Goal: Task Accomplishment & Management: Use online tool/utility

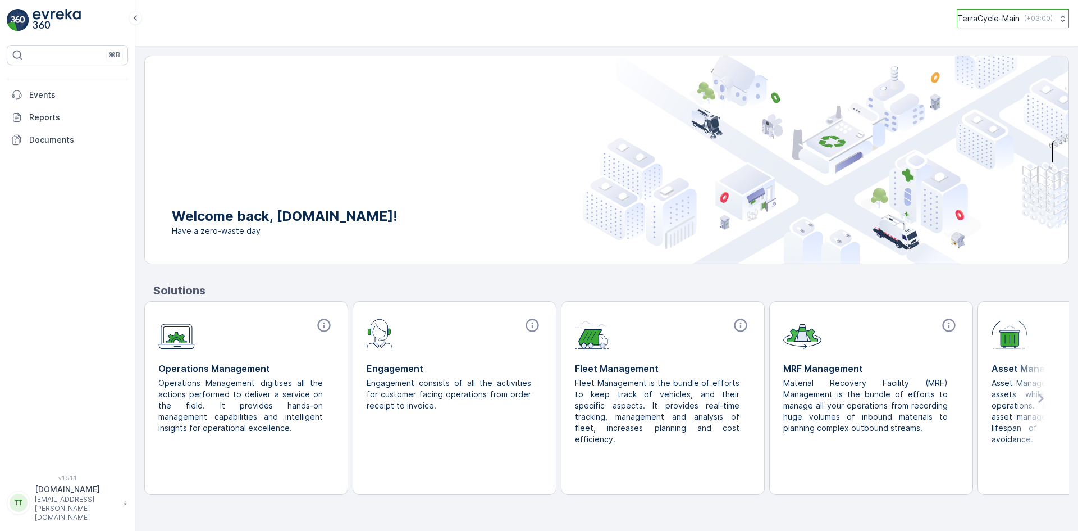
click at [1027, 16] on p "( +03:00 )" at bounding box center [1039, 18] width 29 height 9
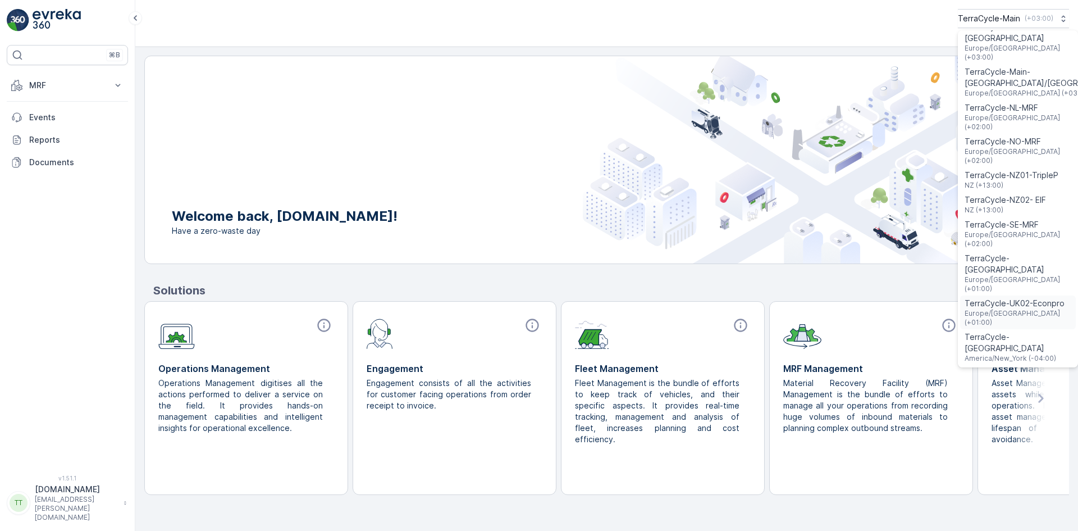
scroll to position [656, 0]
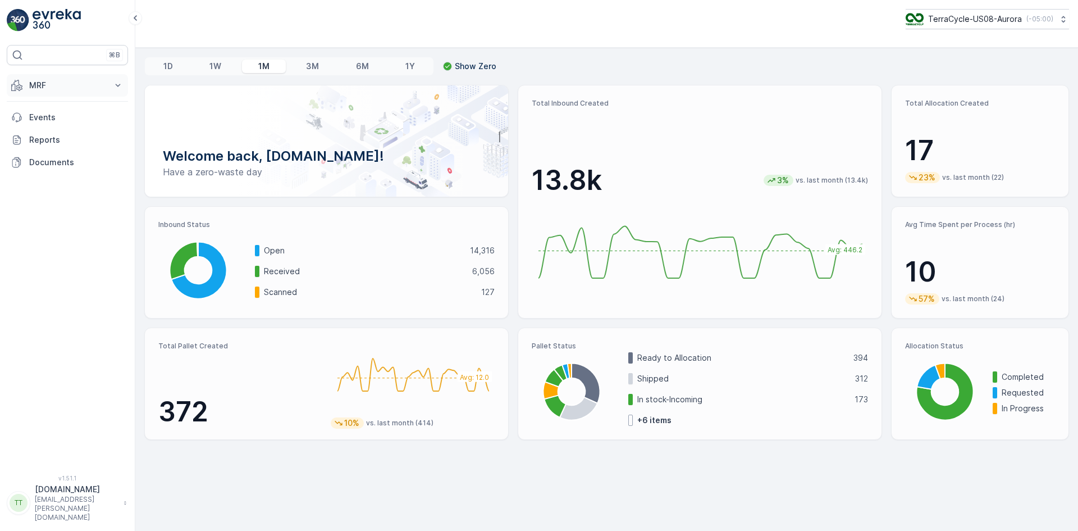
click at [53, 82] on p "MRF" at bounding box center [67, 85] width 76 height 11
click at [58, 120] on p "Inbound" at bounding box center [44, 120] width 30 height 11
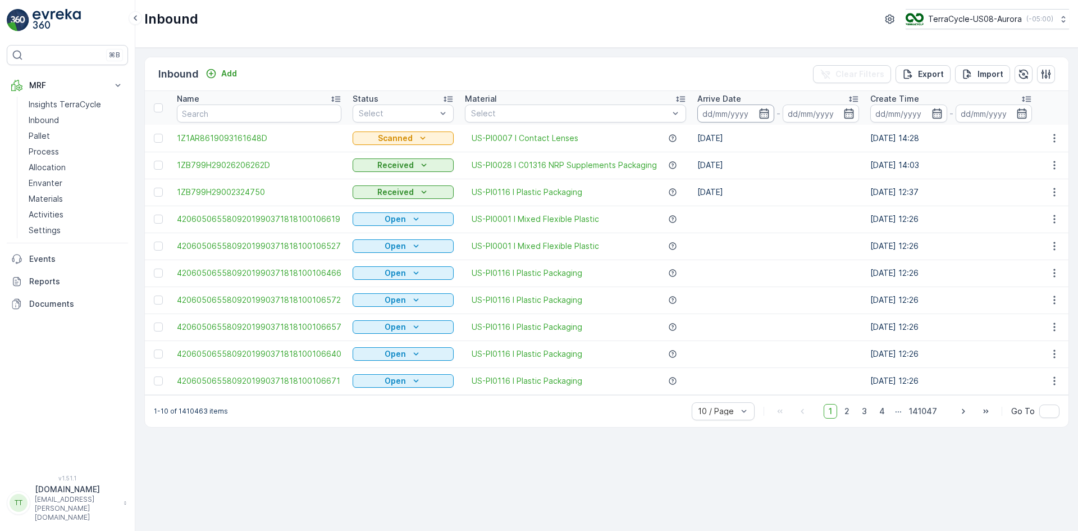
click at [733, 118] on input at bounding box center [736, 113] width 77 height 18
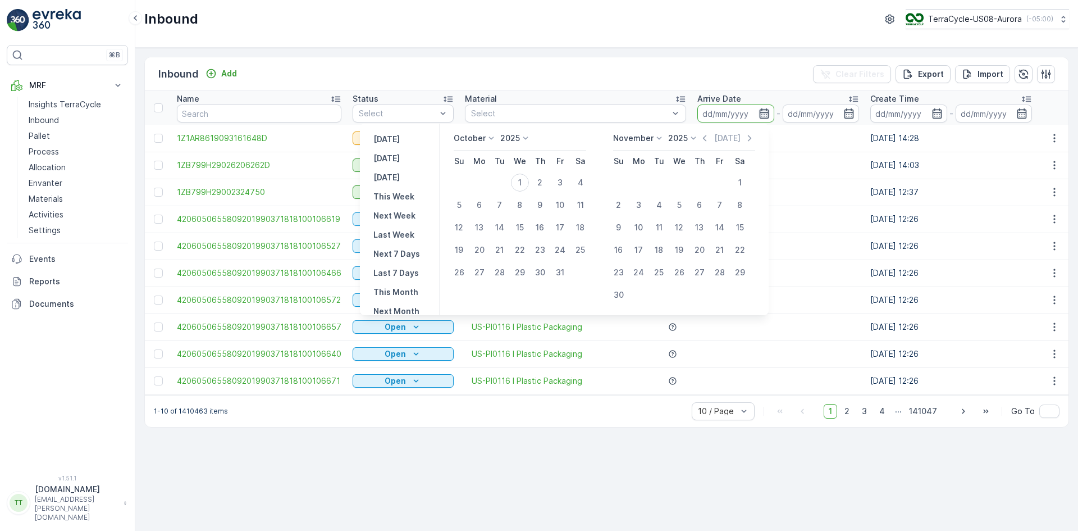
click at [759, 115] on icon "button" at bounding box center [764, 113] width 11 height 11
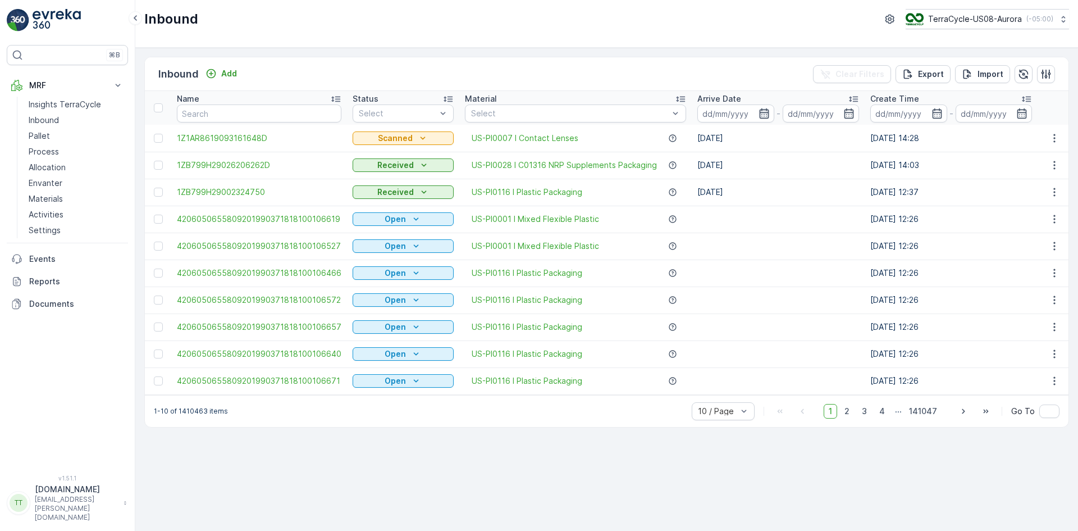
click at [759, 115] on icon "button" at bounding box center [764, 113] width 11 height 11
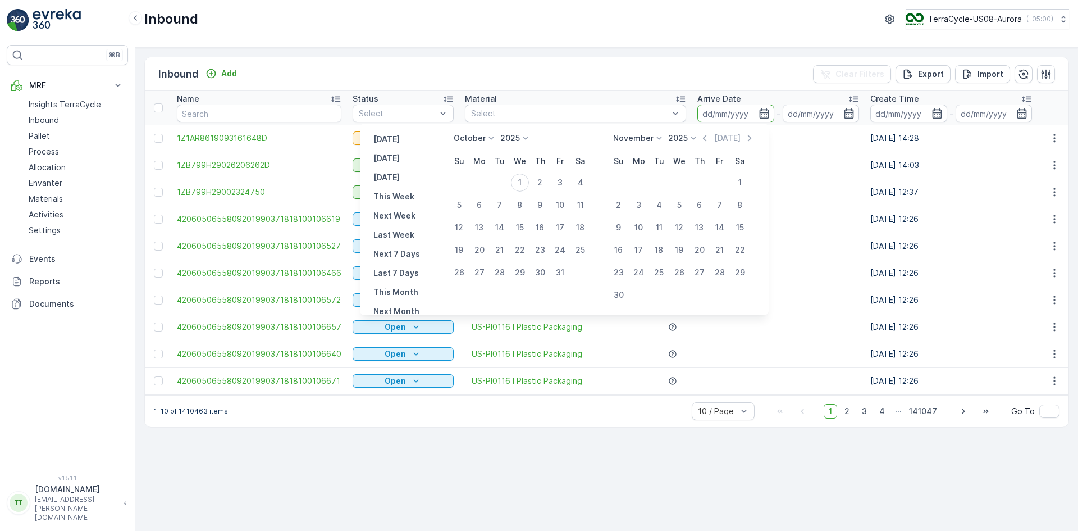
click at [513, 140] on p "2025" at bounding box center [510, 138] width 20 height 11
click at [523, 214] on span "2024" at bounding box center [516, 216] width 19 height 11
click at [490, 138] on icon at bounding box center [490, 138] width 11 height 11
click at [494, 153] on div "January" at bounding box center [474, 154] width 39 height 16
click at [695, 140] on icon at bounding box center [693, 138] width 11 height 11
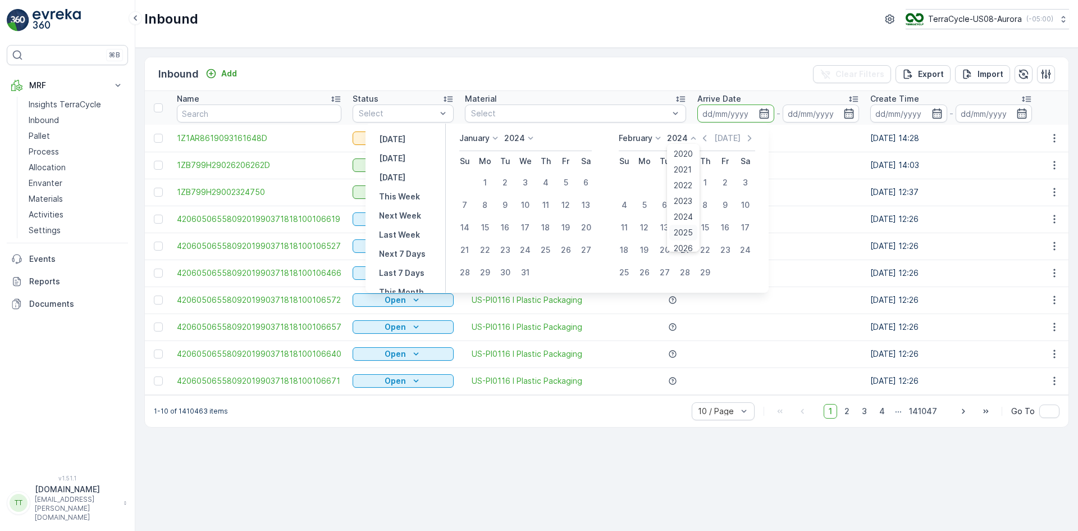
click at [689, 236] on span "2025" at bounding box center [683, 232] width 19 height 11
click at [534, 138] on icon at bounding box center [536, 138] width 11 height 11
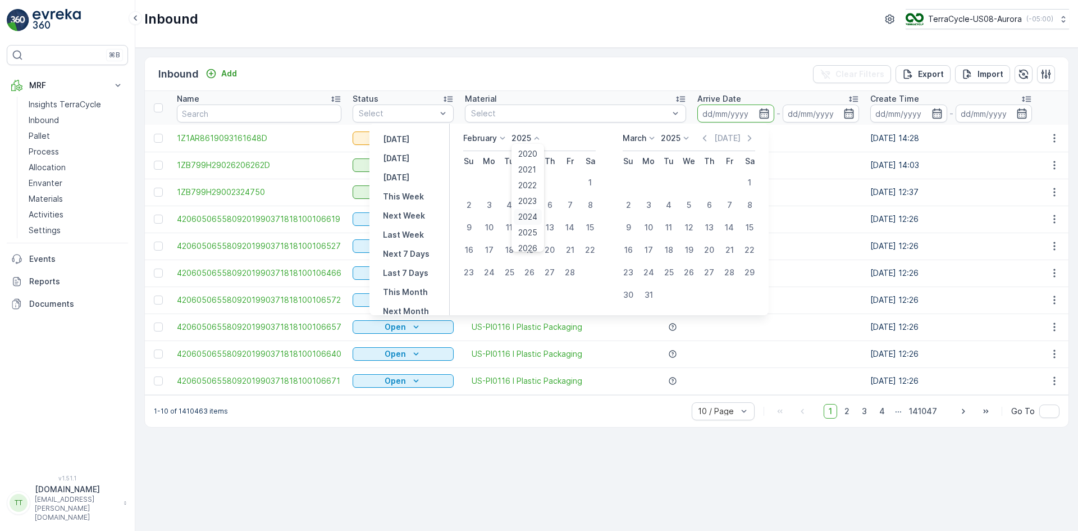
click at [533, 211] on div "2024" at bounding box center [528, 217] width 28 height 16
click at [503, 138] on icon at bounding box center [502, 138] width 11 height 11
click at [491, 150] on span "January" at bounding box center [485, 153] width 30 height 11
click at [491, 183] on div "1" at bounding box center [485, 183] width 18 height 18
type input "01.01.2024"
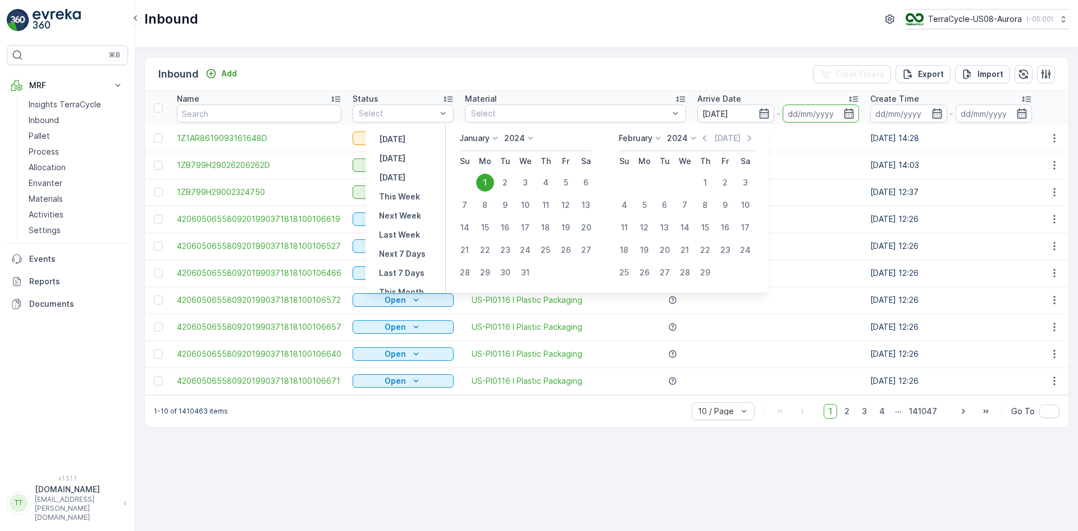
click at [693, 133] on div "2024" at bounding box center [683, 138] width 32 height 11
click at [682, 228] on span "2025" at bounding box center [683, 232] width 19 height 11
click at [727, 135] on p "Today" at bounding box center [727, 138] width 26 height 11
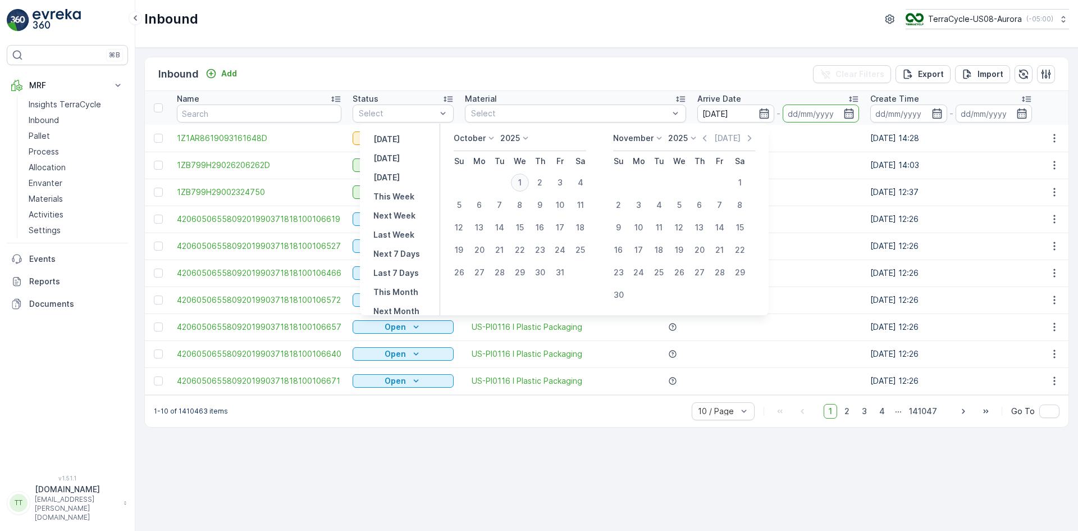
click at [527, 181] on div "1" at bounding box center [520, 183] width 18 height 18
type input "[DATE]"
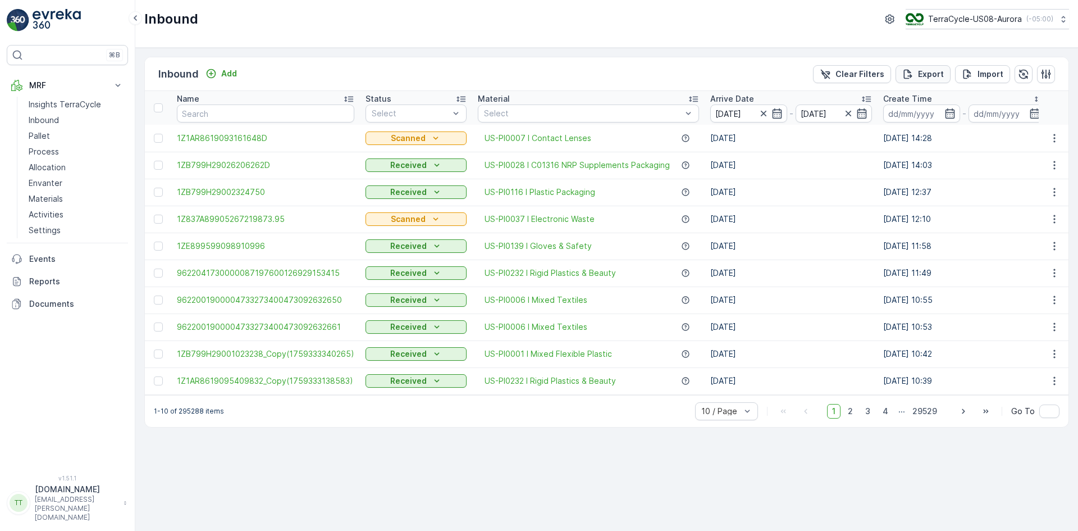
click at [919, 72] on div "Export" at bounding box center [924, 74] width 42 height 11
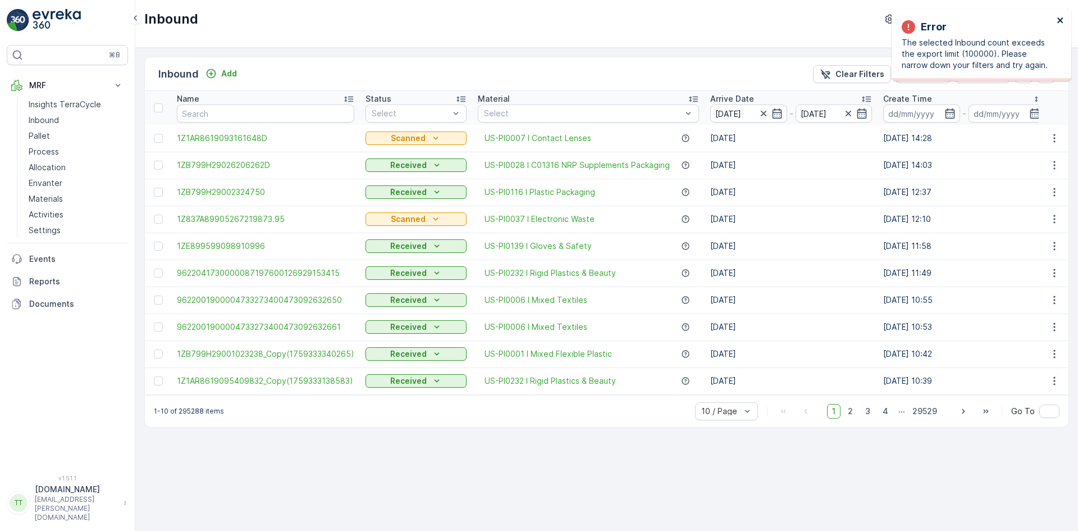
click at [1058, 20] on icon "close" at bounding box center [1061, 20] width 8 height 9
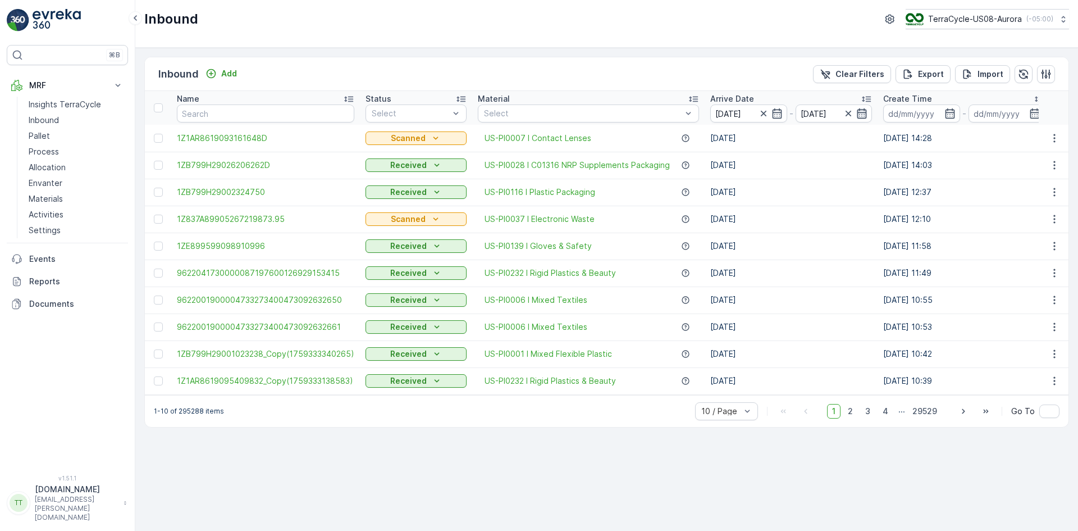
click at [857, 114] on icon "button" at bounding box center [862, 113] width 11 height 11
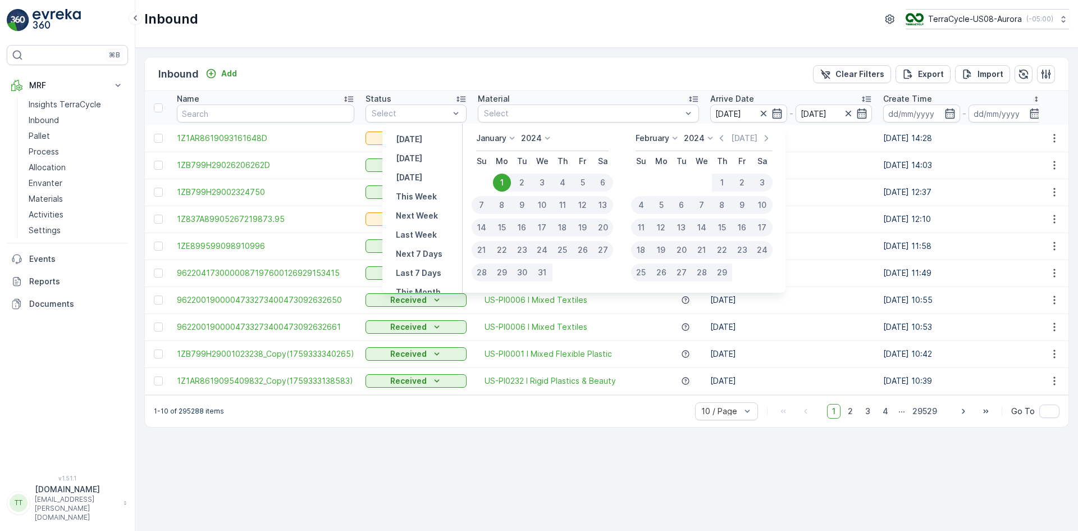
click at [691, 136] on p "2024" at bounding box center [694, 138] width 21 height 11
click at [680, 136] on icon at bounding box center [675, 138] width 11 height 11
click at [663, 179] on span "August" at bounding box center [656, 178] width 26 height 11
click at [720, 184] on div "1" at bounding box center [726, 183] width 20 height 18
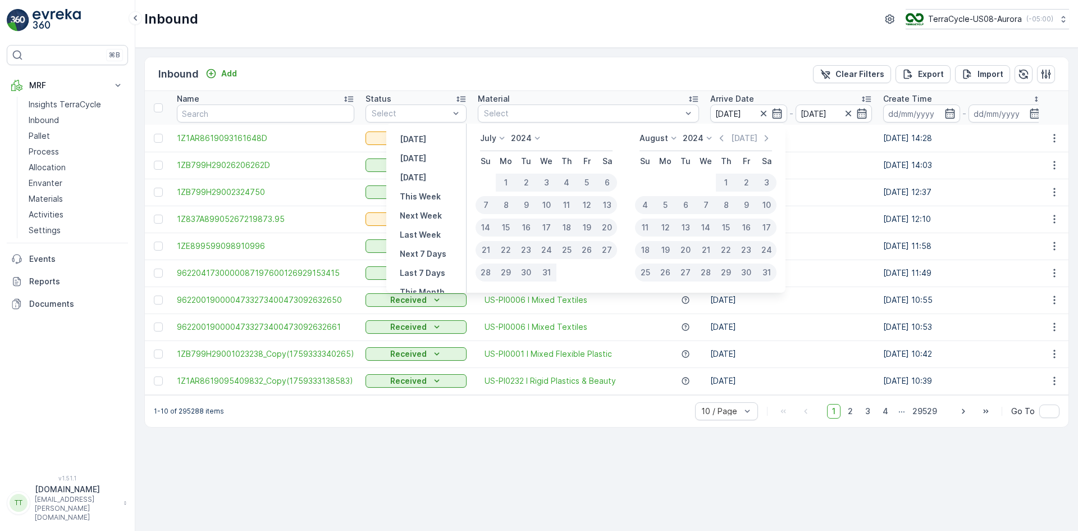
type input "01.08.2024"
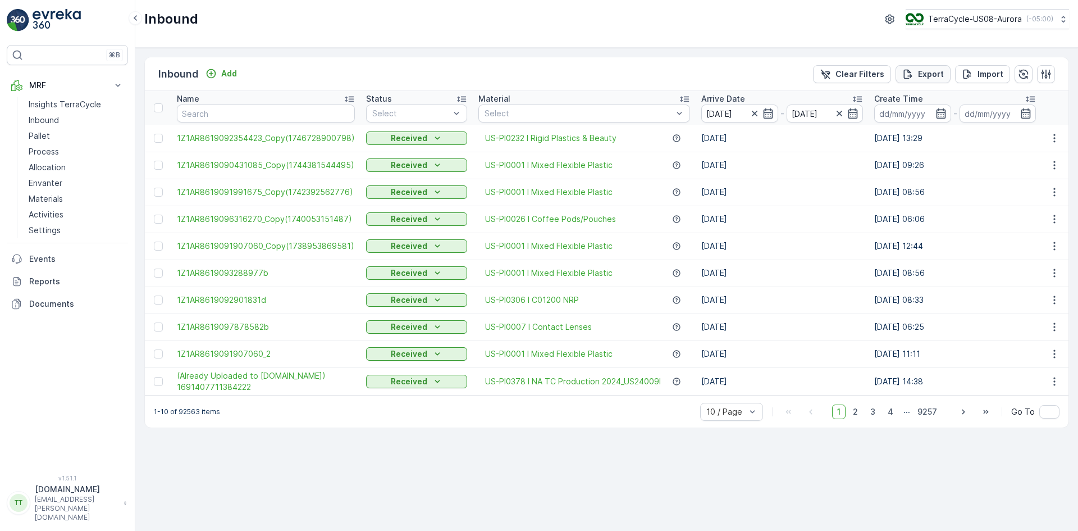
click at [942, 74] on p "Export" at bounding box center [931, 74] width 26 height 11
click at [763, 112] on icon "button" at bounding box center [768, 113] width 11 height 11
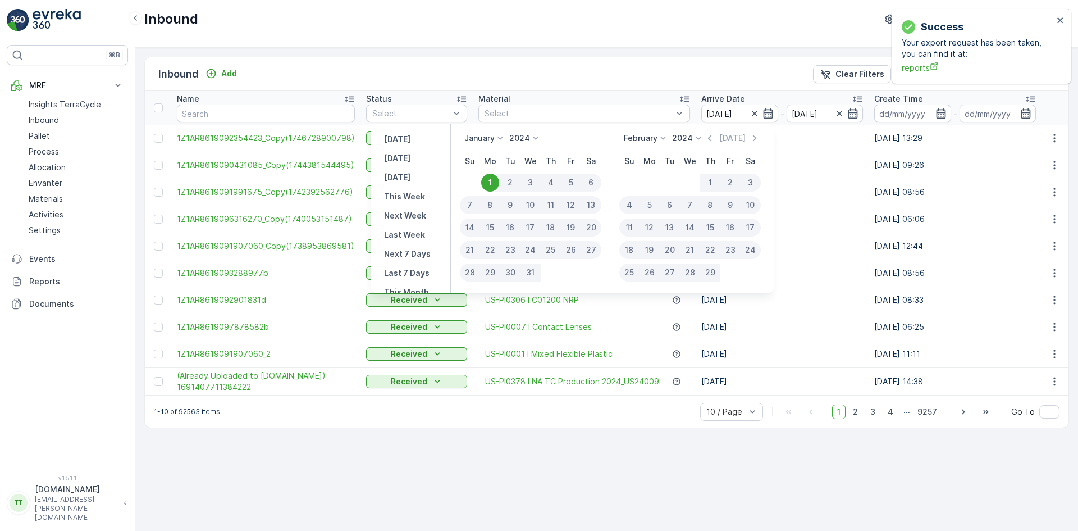
click at [668, 139] on icon at bounding box center [663, 138] width 11 height 11
click at [495, 138] on p "January" at bounding box center [480, 138] width 30 height 11
click at [493, 175] on span "August" at bounding box center [484, 178] width 26 height 11
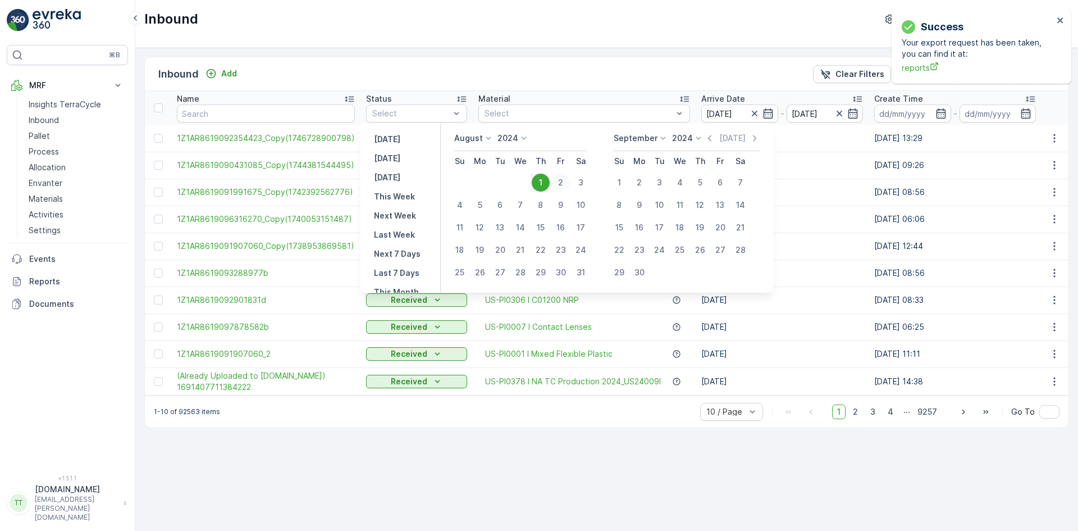
click at [566, 183] on div "2" at bounding box center [561, 183] width 18 height 18
type input "02.08.2024"
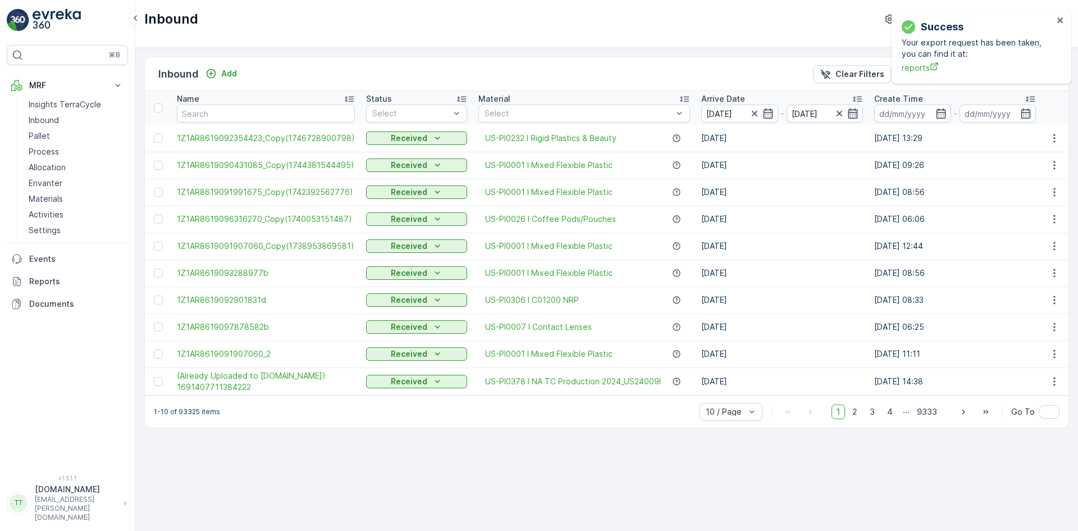
click at [849, 110] on icon "button" at bounding box center [854, 113] width 10 height 10
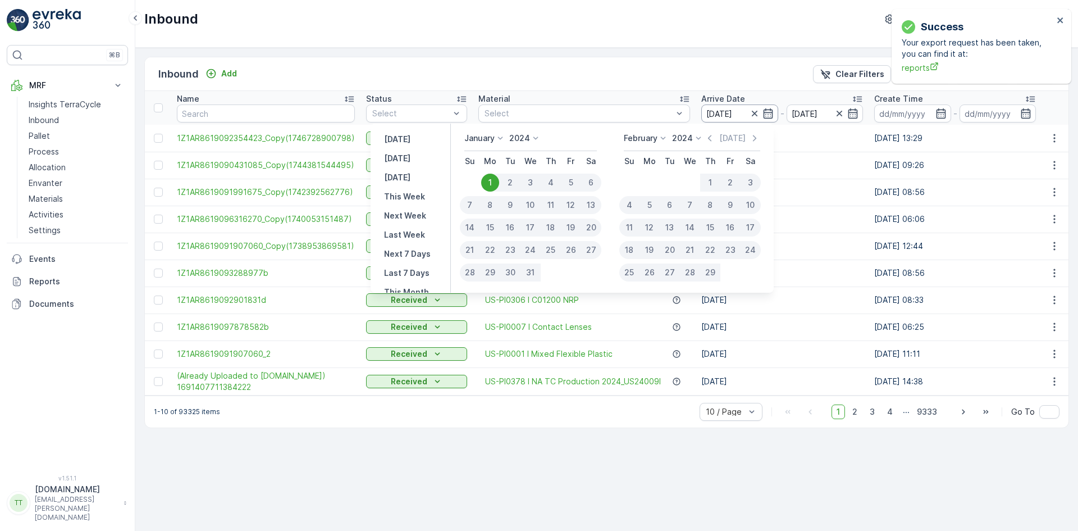
click at [738, 111] on input "01.01.2024" at bounding box center [740, 113] width 77 height 18
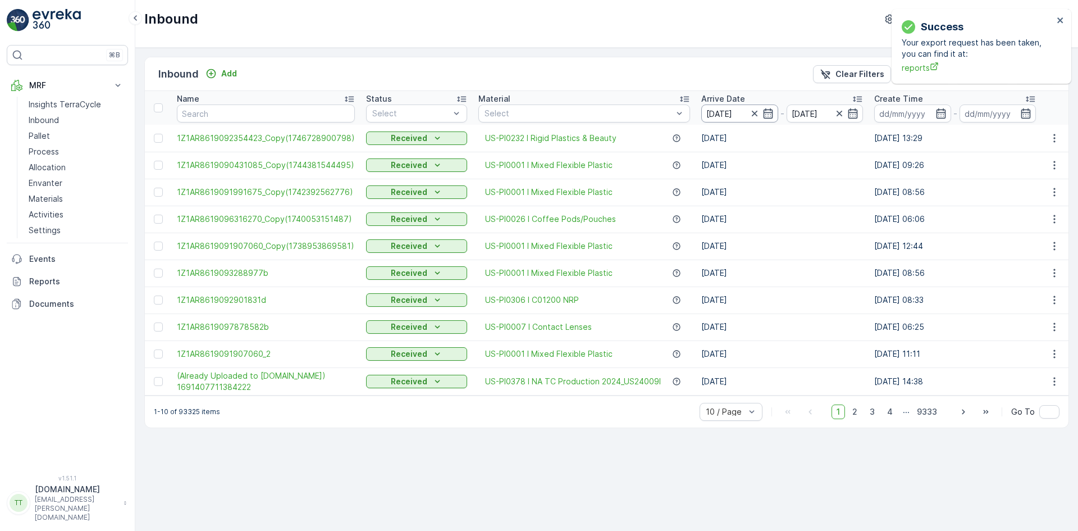
click at [738, 111] on input "01.01.2024" at bounding box center [740, 113] width 77 height 18
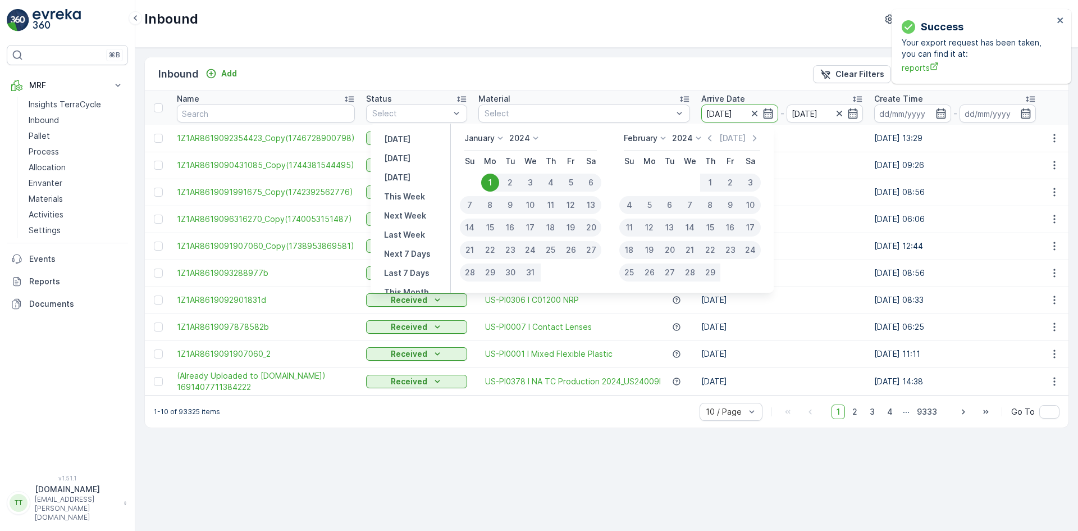
click at [506, 135] on icon at bounding box center [500, 138] width 11 height 11
click at [485, 178] on span "August" at bounding box center [484, 178] width 26 height 11
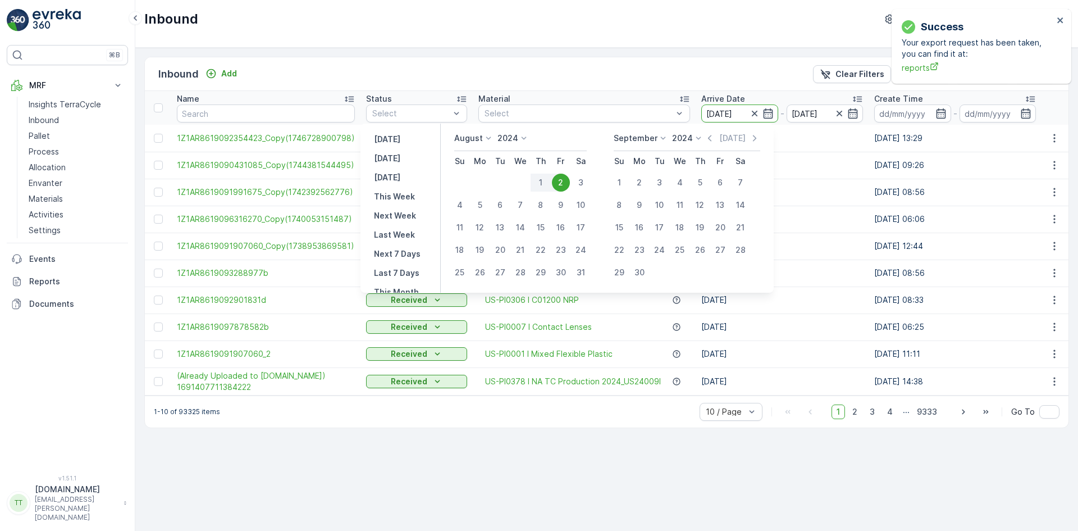
click at [567, 181] on div "2" at bounding box center [561, 183] width 18 height 18
type input "02.08.2024"
click at [814, 112] on input "02.08.2024" at bounding box center [825, 113] width 77 height 18
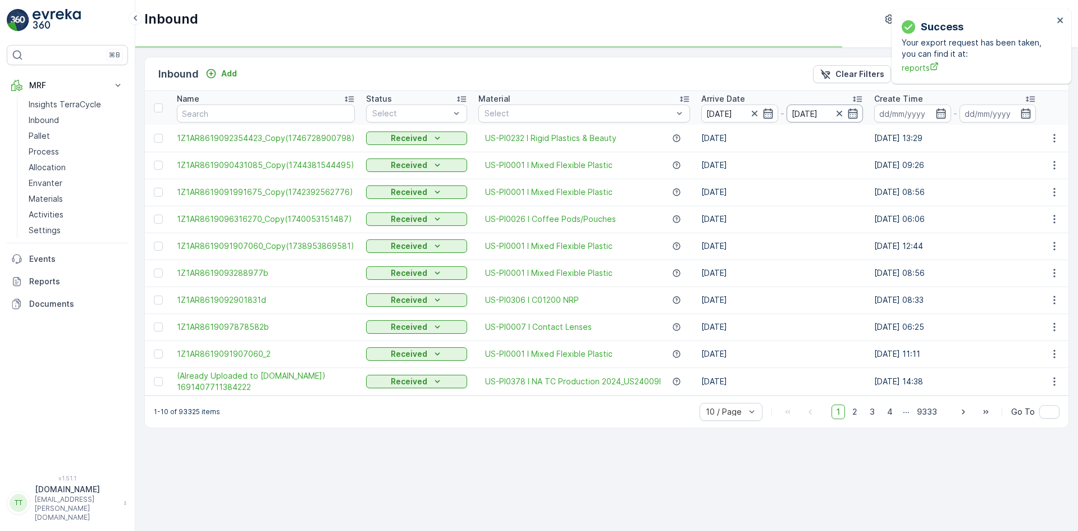
click at [799, 112] on input "02.08.2024" at bounding box center [825, 113] width 77 height 18
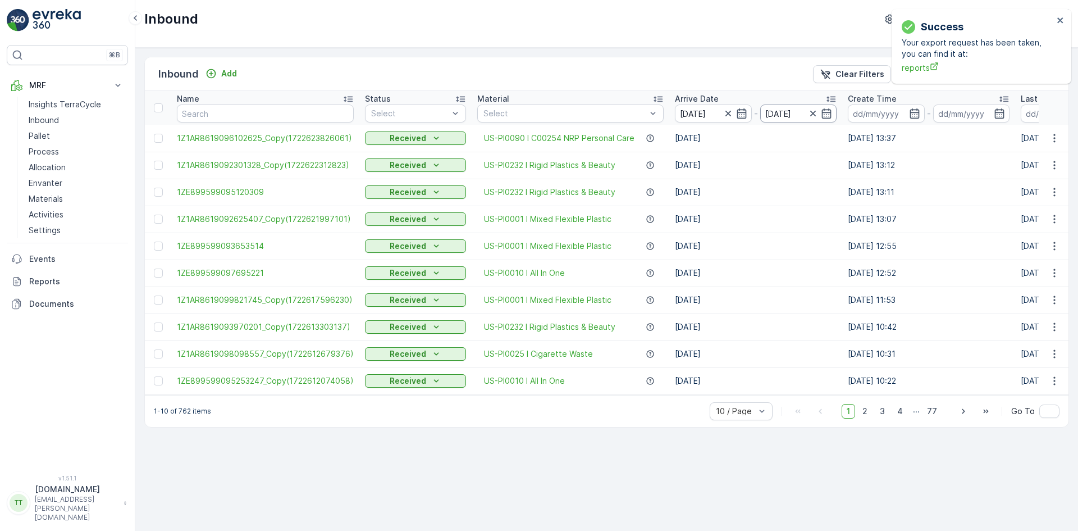
click at [790, 113] on input "02.08.2024" at bounding box center [799, 113] width 77 height 18
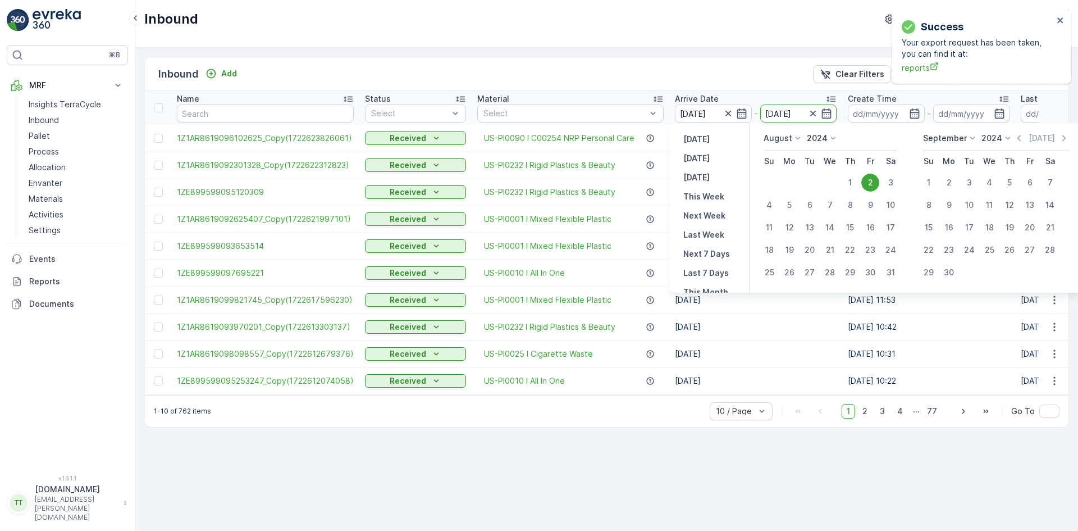
click at [968, 136] on icon at bounding box center [972, 138] width 11 height 11
click at [957, 238] on span "December" at bounding box center [949, 241] width 39 height 11
click at [972, 270] on div "31" at bounding box center [970, 272] width 18 height 18
type input "31.12.2024"
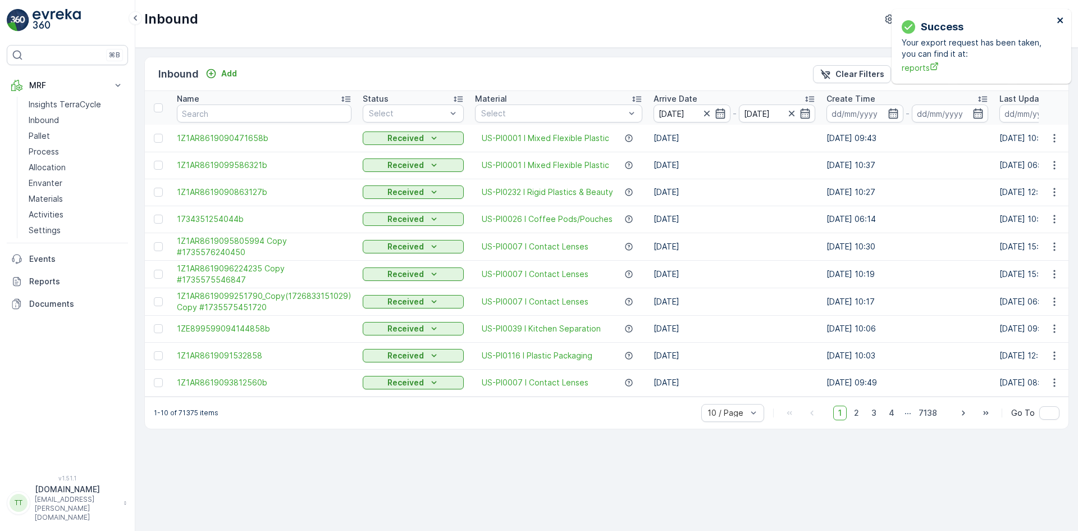
click at [1063, 20] on icon "close" at bounding box center [1061, 20] width 8 height 9
click at [937, 74] on p "Export" at bounding box center [931, 74] width 26 height 11
click at [1061, 19] on icon "close" at bounding box center [1061, 20] width 6 height 6
click at [668, 115] on input "02.08.2024" at bounding box center [692, 113] width 77 height 18
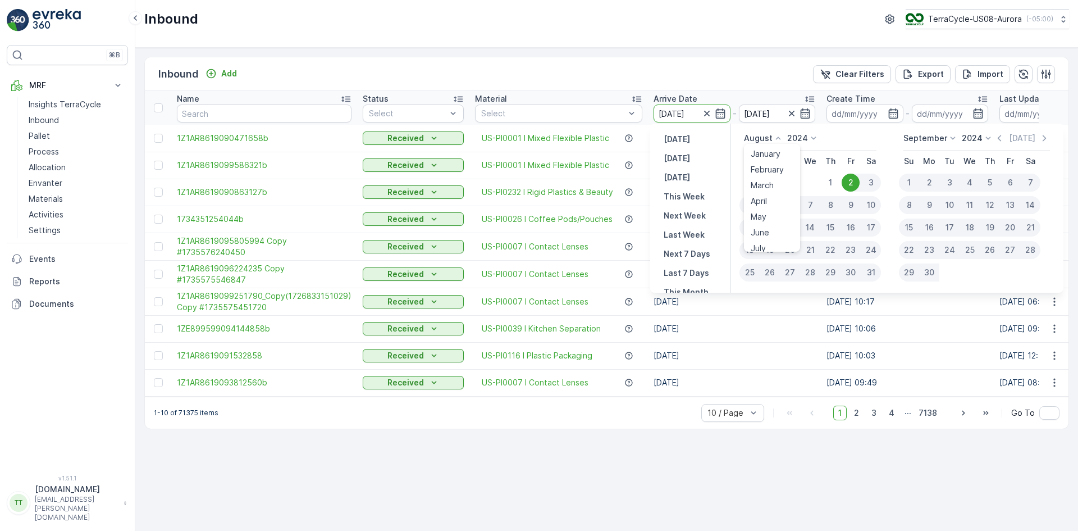
click at [779, 135] on icon at bounding box center [778, 138] width 11 height 11
click at [770, 152] on span "January" at bounding box center [766, 153] width 30 height 11
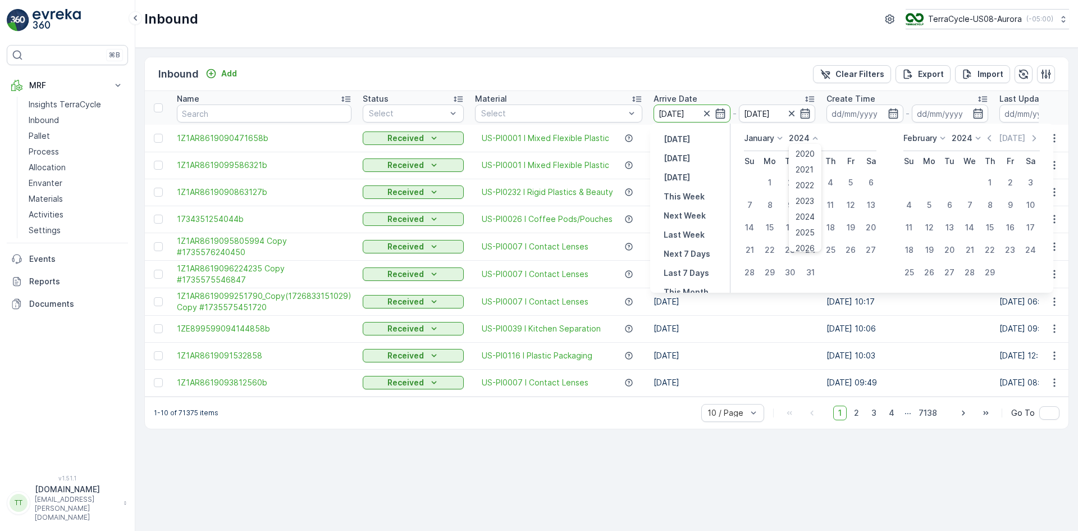
click at [802, 142] on p "2024" at bounding box center [799, 138] width 21 height 11
click at [811, 233] on span "2025" at bounding box center [805, 232] width 19 height 11
click at [810, 181] on div "1" at bounding box center [811, 183] width 18 height 18
type input "01.01.2025"
click at [939, 133] on icon at bounding box center [943, 138] width 11 height 11
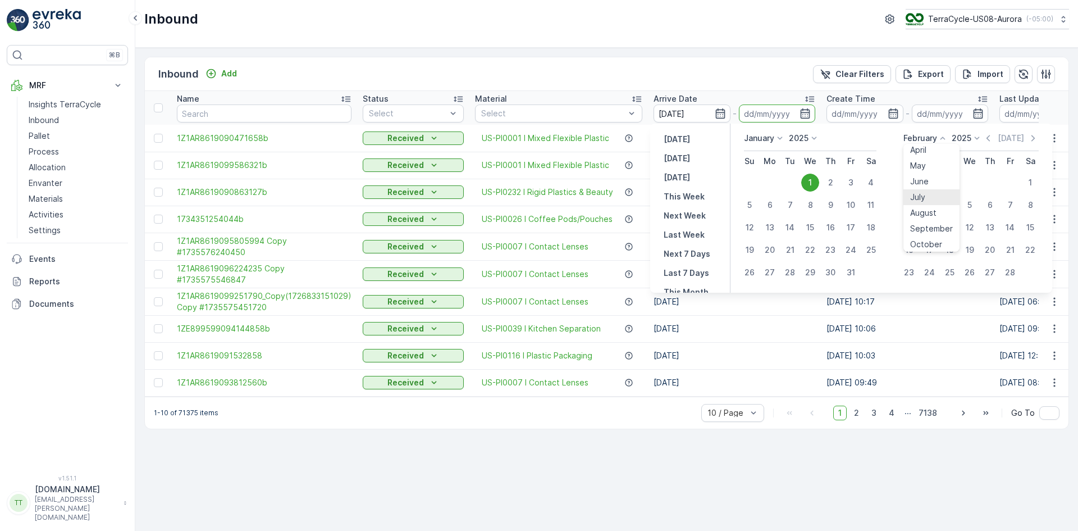
scroll to position [85, 0]
click at [928, 178] on span "August" at bounding box center [924, 178] width 26 height 11
type input "01.01.2025"
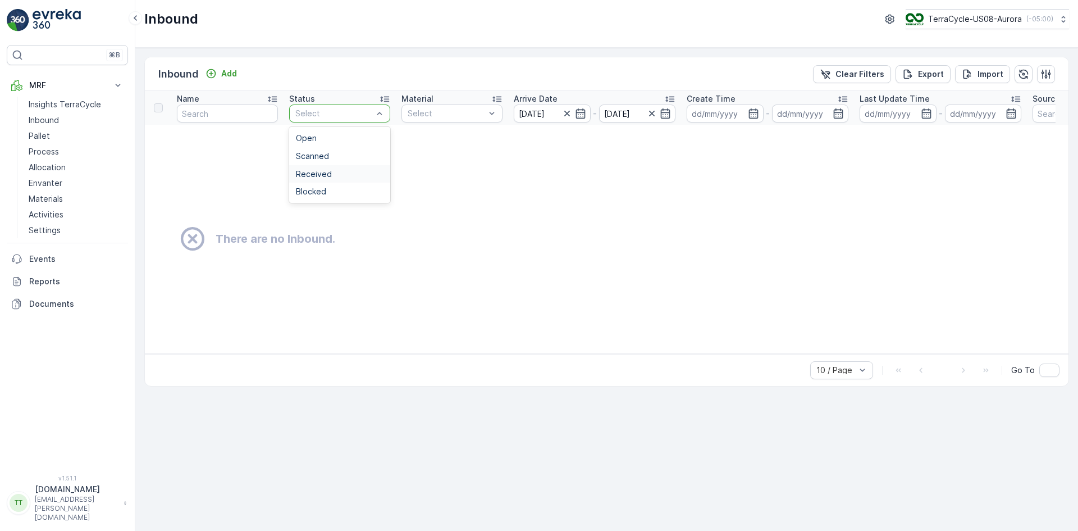
click at [343, 173] on div "Received" at bounding box center [340, 174] width 88 height 9
click at [548, 113] on input "01.01.2025" at bounding box center [552, 113] width 77 height 18
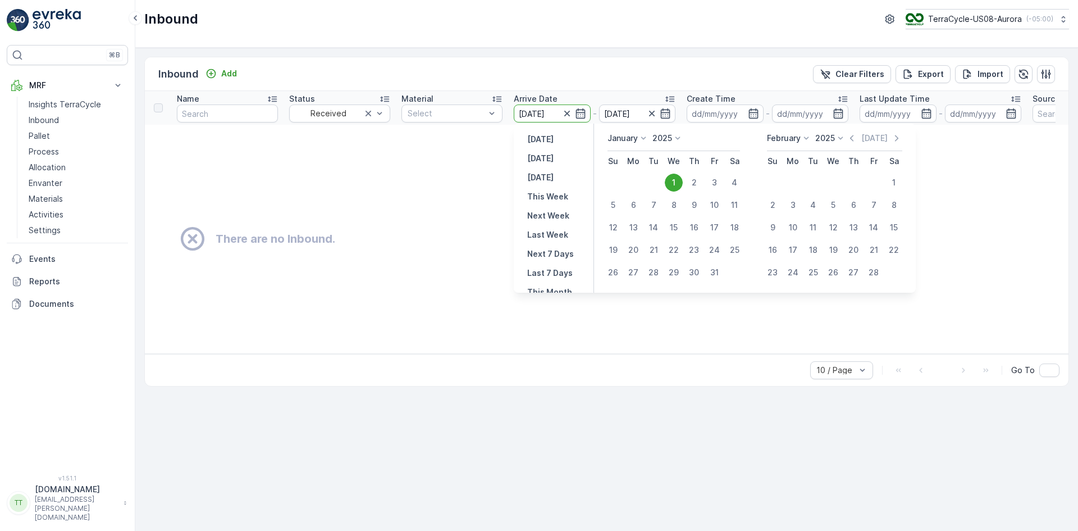
click at [665, 131] on div "January 2025 Su Mo Tu We Th Fr Sa 1 2 3 4 5 6 7 8 9 10 11 12 13 14 15 16 17 18 …" at bounding box center [755, 208] width 322 height 169
click at [665, 138] on p "2025" at bounding box center [663, 138] width 20 height 11
click at [678, 213] on span "2024" at bounding box center [668, 216] width 19 height 11
click at [794, 139] on p "February" at bounding box center [784, 138] width 34 height 11
click at [634, 181] on div "1" at bounding box center [634, 183] width 18 height 18
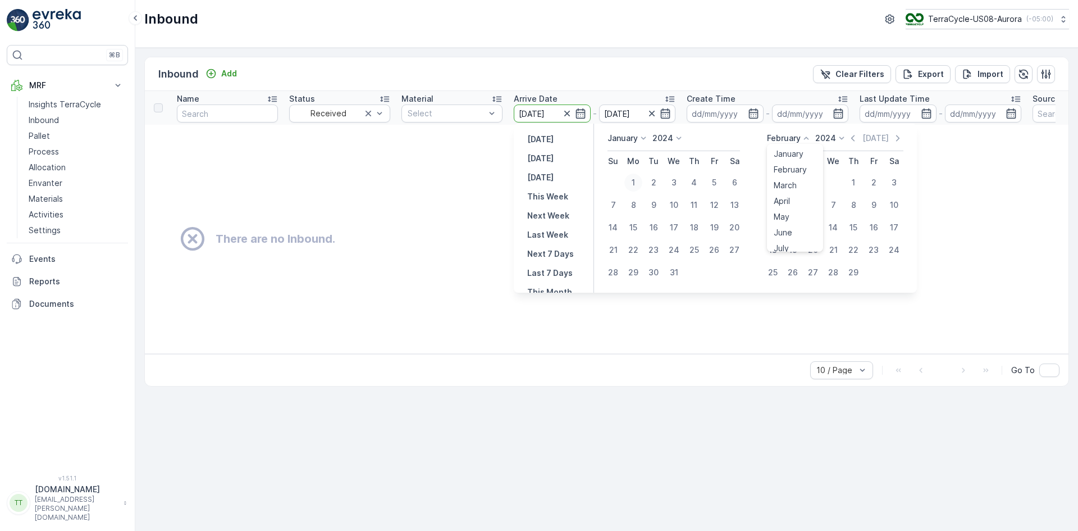
type input "01.01.2024"
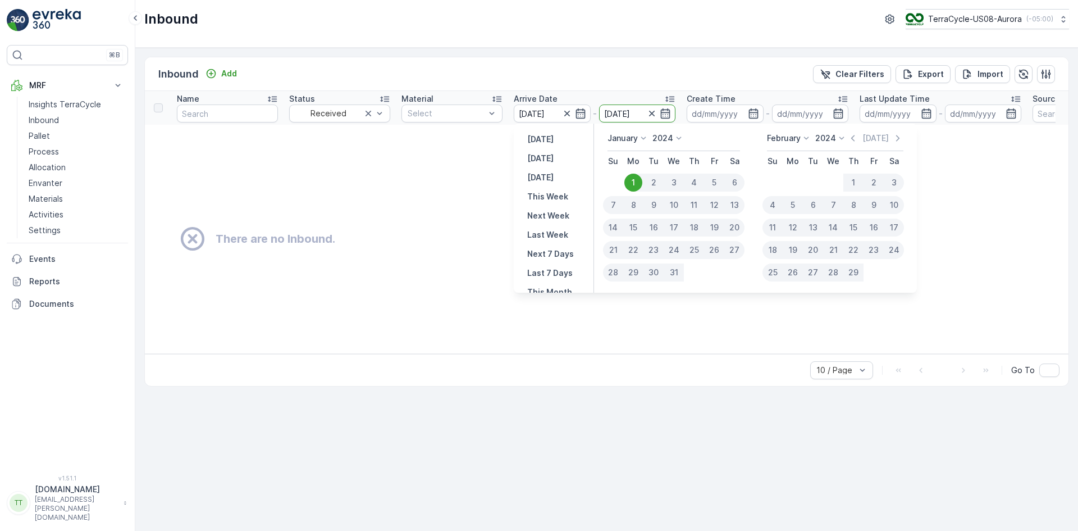
click at [620, 108] on input "01.01.2025" at bounding box center [637, 113] width 77 height 18
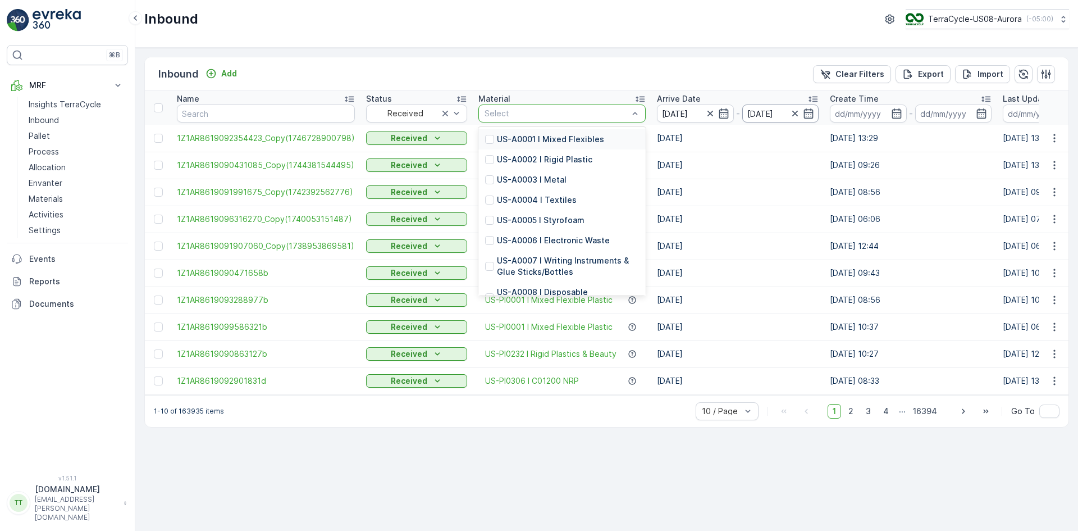
click at [775, 115] on input "01.01.2025" at bounding box center [781, 113] width 77 height 18
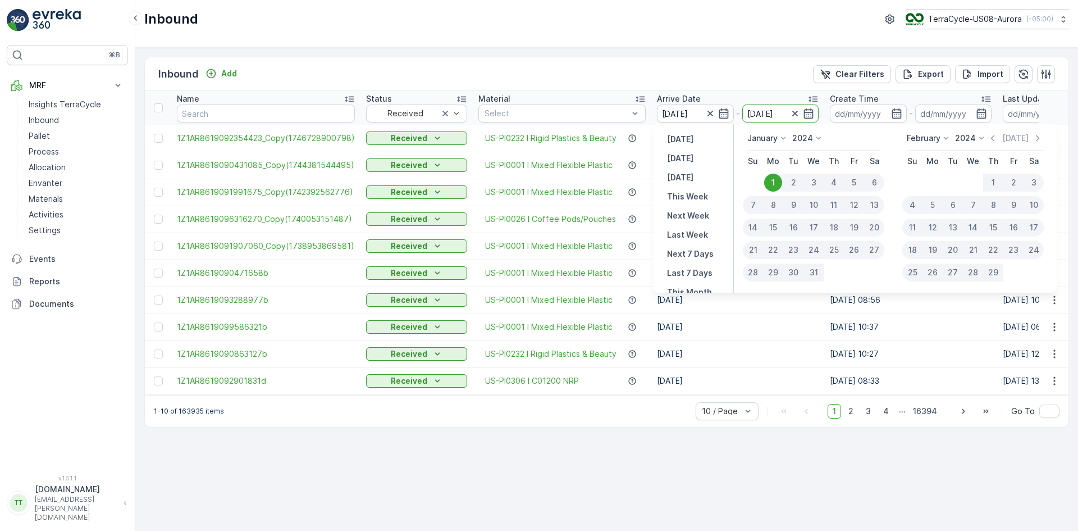
click at [976, 141] on p "2024" at bounding box center [965, 138] width 21 height 11
click at [979, 231] on span "2025" at bounding box center [971, 232] width 19 height 11
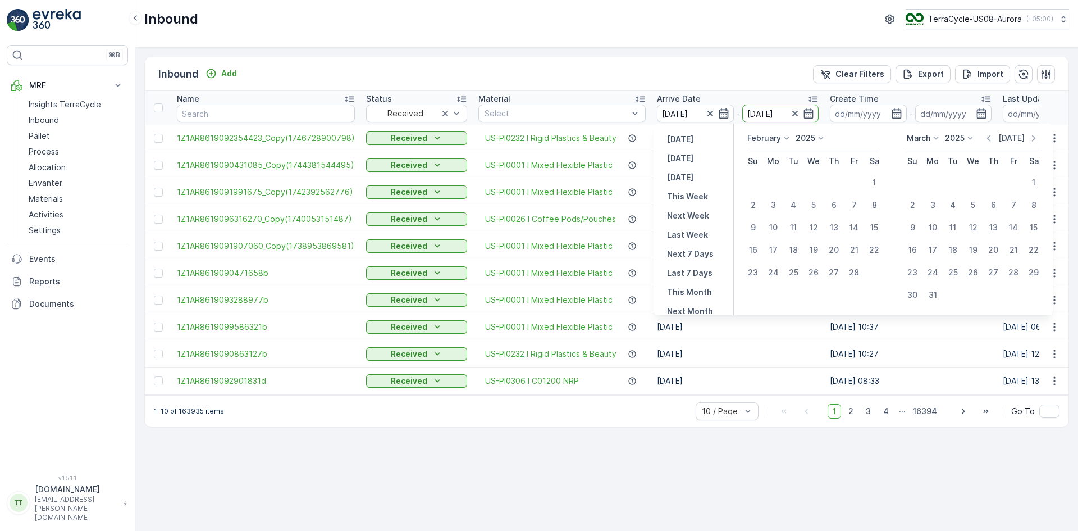
click at [1012, 138] on p "Today" at bounding box center [1012, 138] width 26 height 11
click at [816, 185] on div "1" at bounding box center [814, 183] width 18 height 18
type input "[DATE]"
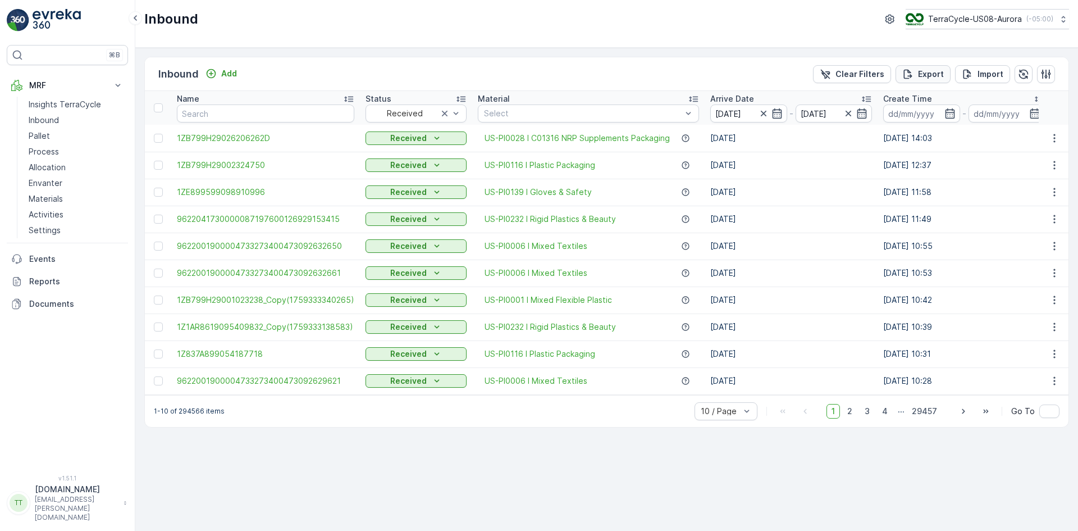
click at [927, 70] on p "Export" at bounding box center [931, 74] width 26 height 11
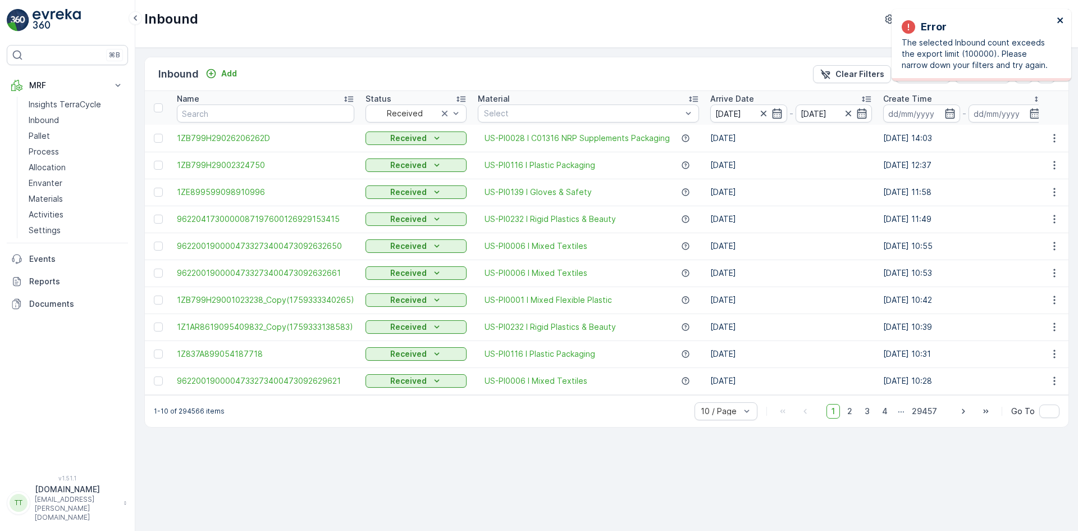
click at [1060, 17] on icon "close" at bounding box center [1061, 20] width 8 height 9
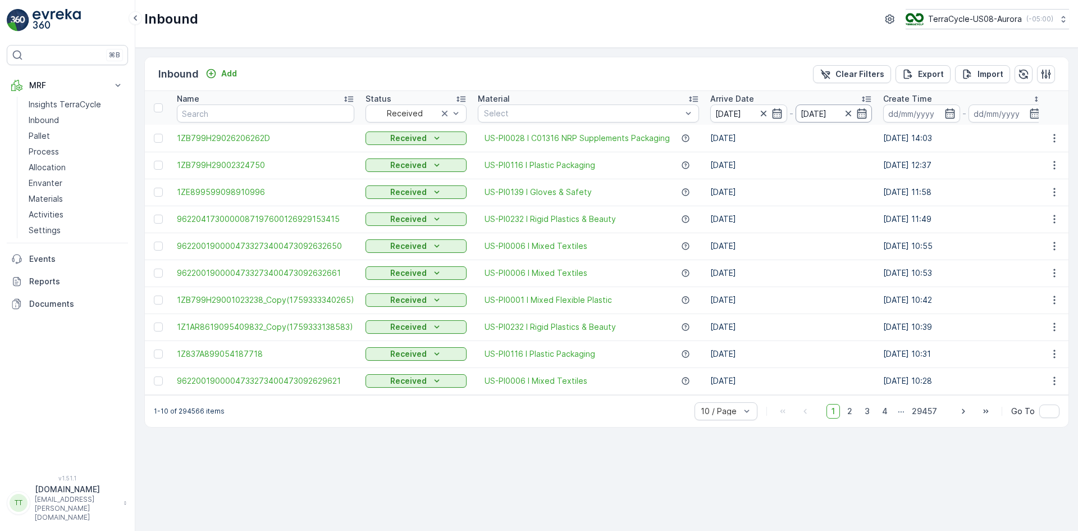
click at [821, 114] on input "[DATE]" at bounding box center [834, 113] width 77 height 18
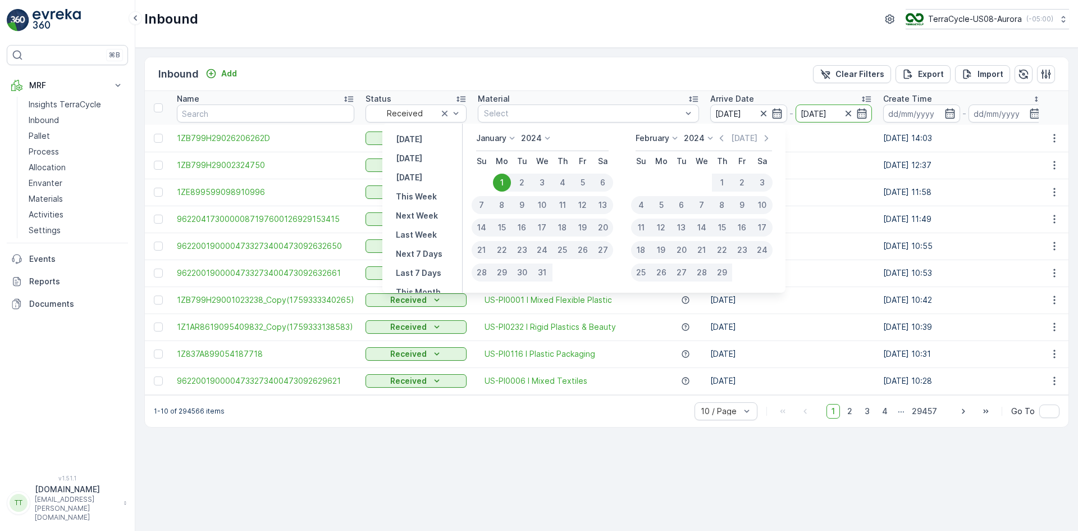
click at [676, 135] on icon at bounding box center [675, 138] width 11 height 11
click at [677, 151] on div "January" at bounding box center [657, 154] width 39 height 16
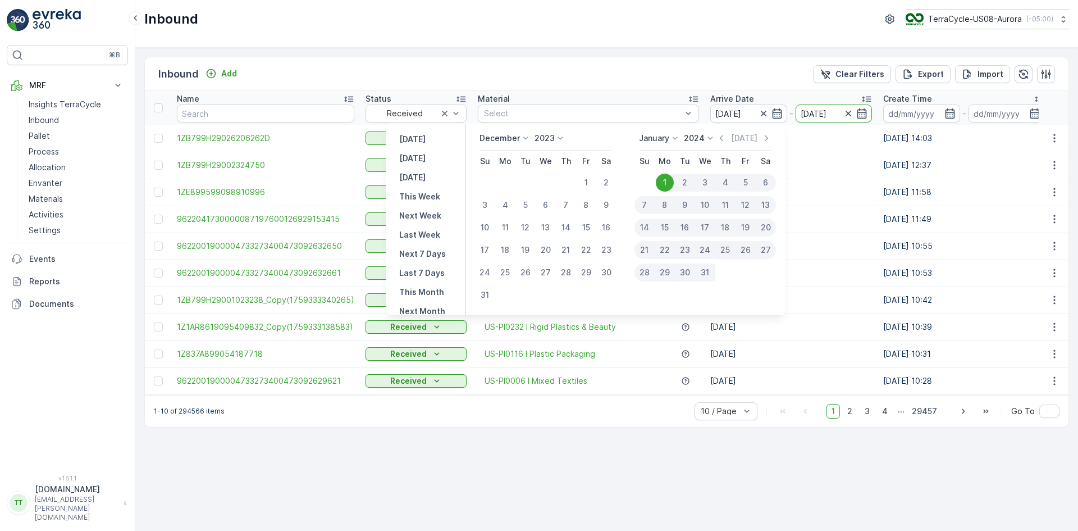
click at [699, 139] on p "2024" at bounding box center [694, 138] width 21 height 11
click at [708, 228] on span "2025" at bounding box center [700, 232] width 19 height 11
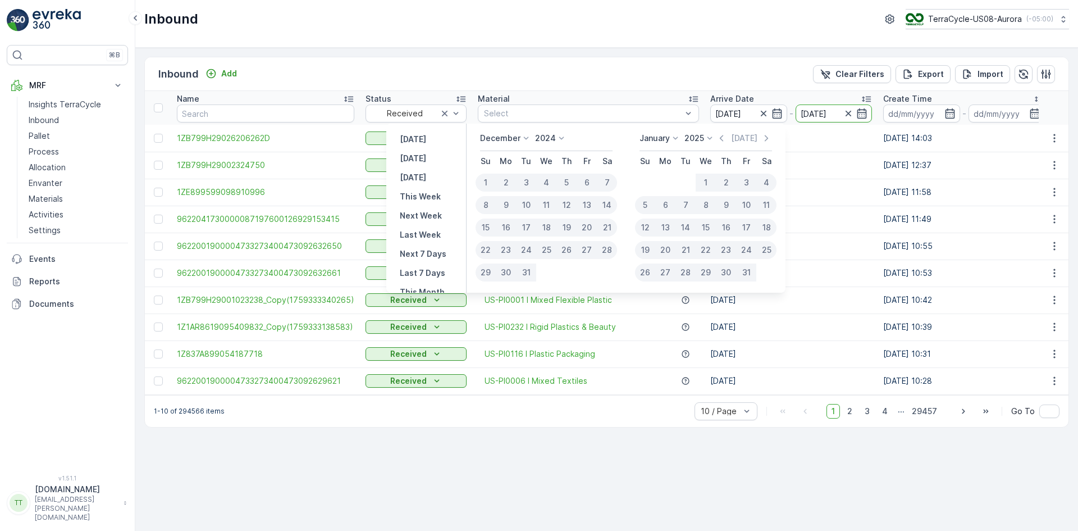
click at [704, 181] on div "1" at bounding box center [706, 183] width 20 height 18
type input "01.01.2025"
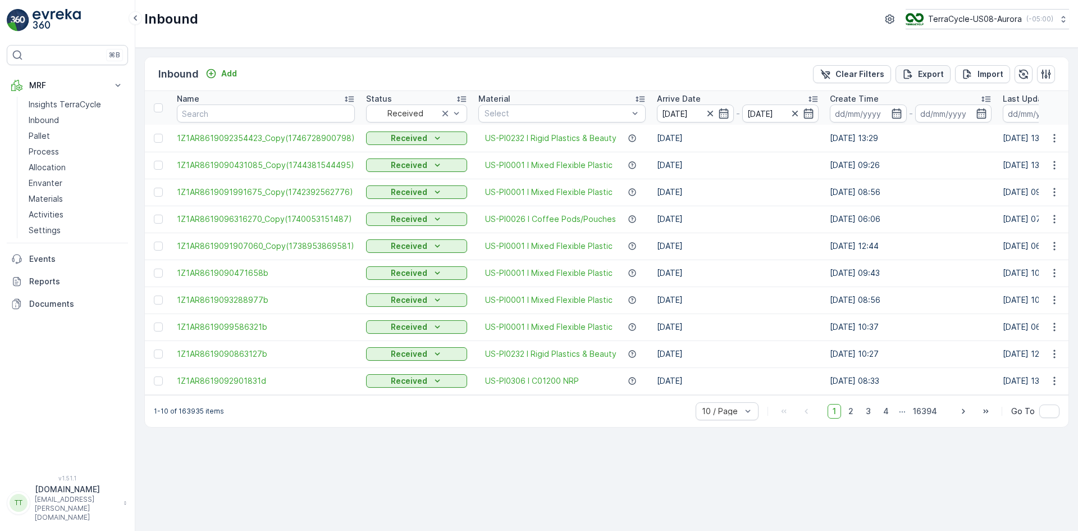
click at [920, 73] on p "Export" at bounding box center [931, 74] width 26 height 11
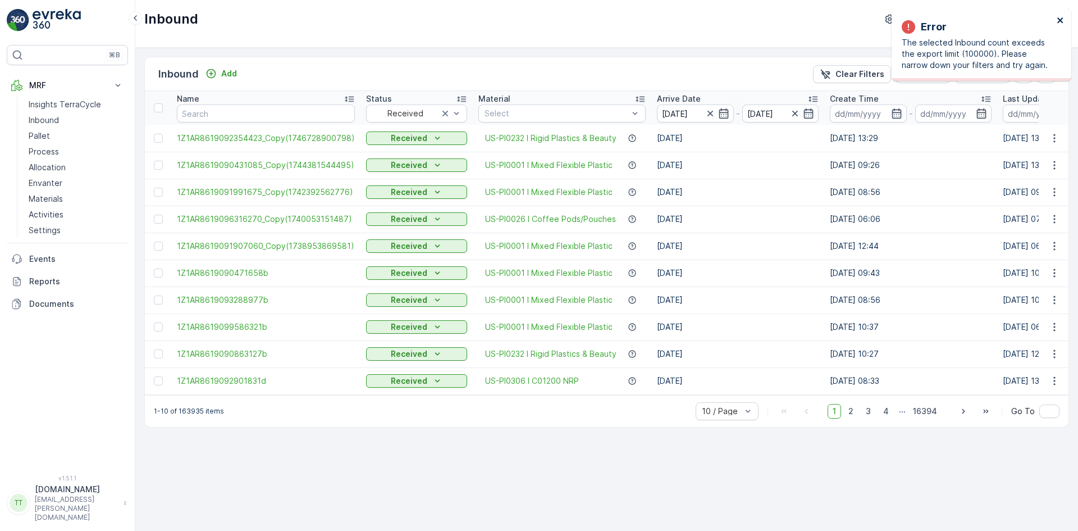
click at [1059, 20] on icon "close" at bounding box center [1061, 20] width 8 height 9
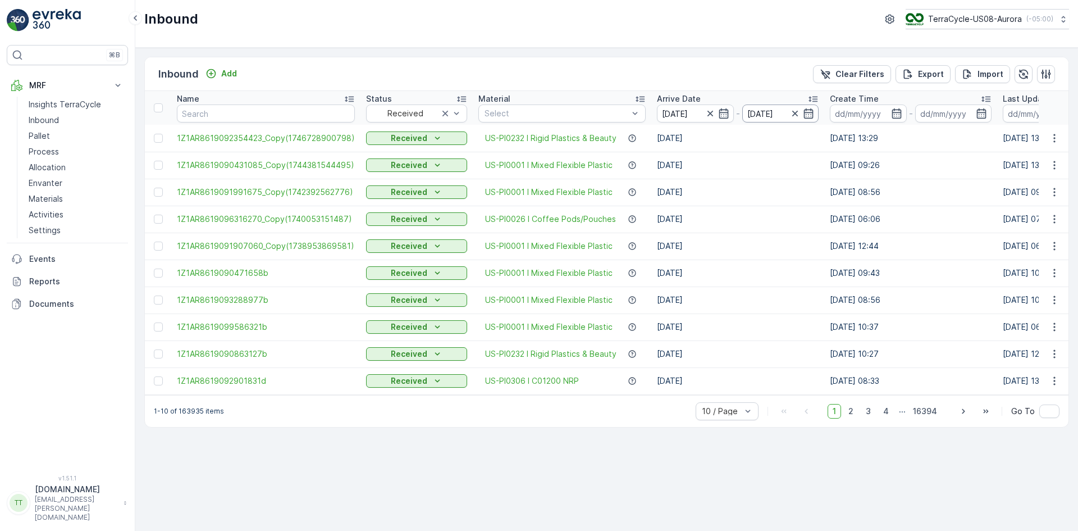
click at [755, 115] on input "01.01.2025" at bounding box center [781, 113] width 77 height 18
click at [411, 173] on td "Received" at bounding box center [417, 165] width 112 height 27
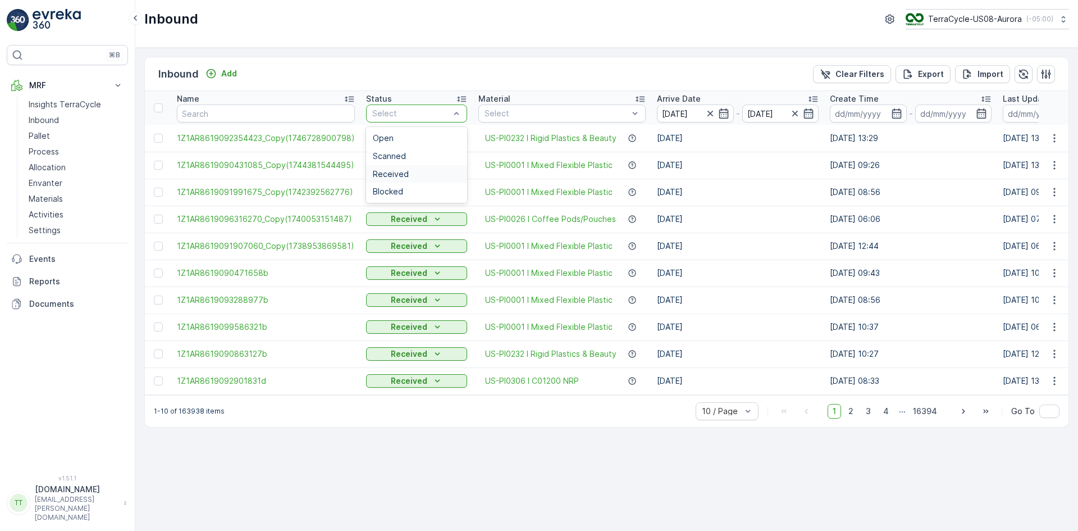
click at [416, 169] on div "Received" at bounding box center [416, 174] width 101 height 18
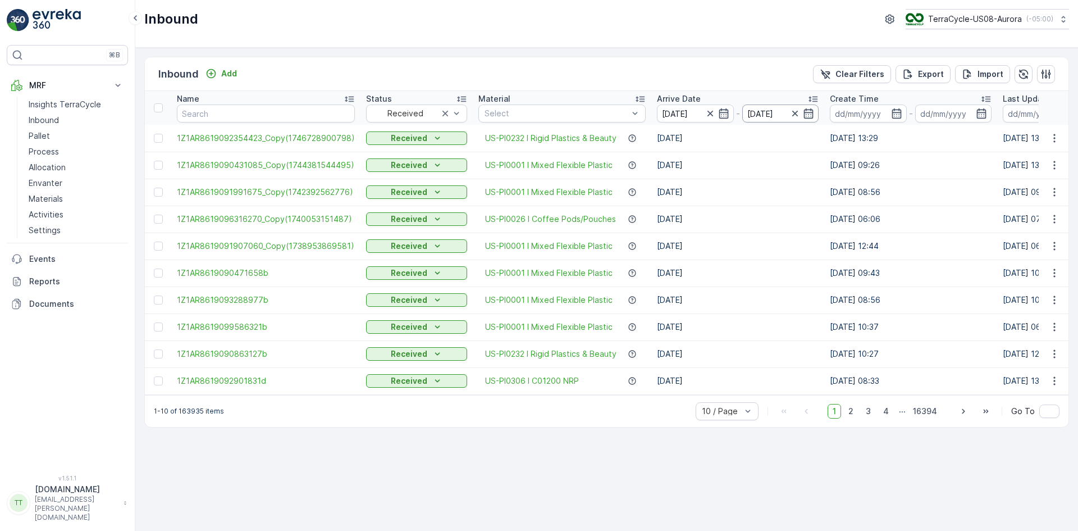
click at [763, 110] on input "01.01.2025" at bounding box center [781, 113] width 77 height 18
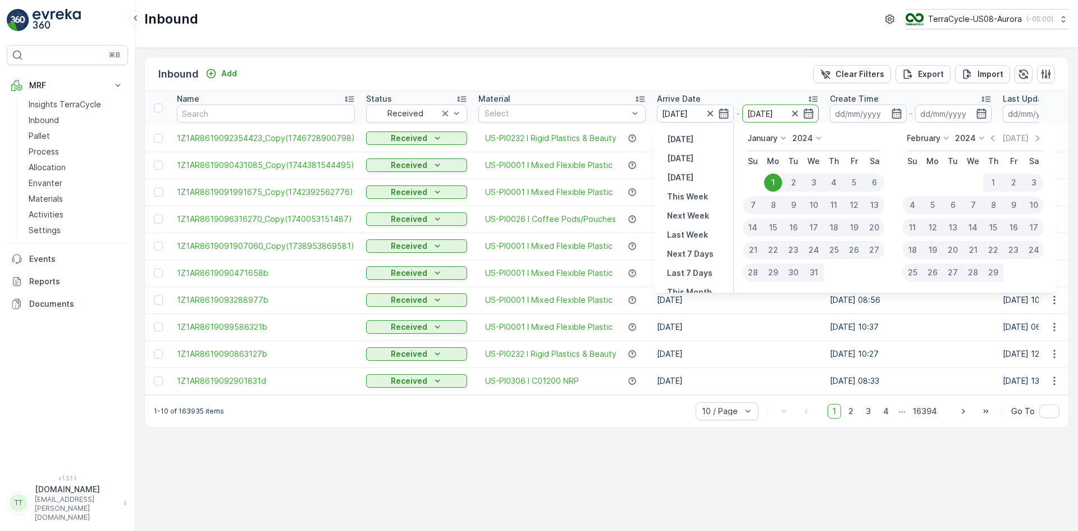
click at [940, 137] on p "February" at bounding box center [924, 138] width 34 height 11
click at [943, 244] on li "July" at bounding box center [935, 244] width 56 height 16
click at [934, 137] on p "February" at bounding box center [924, 138] width 34 height 11
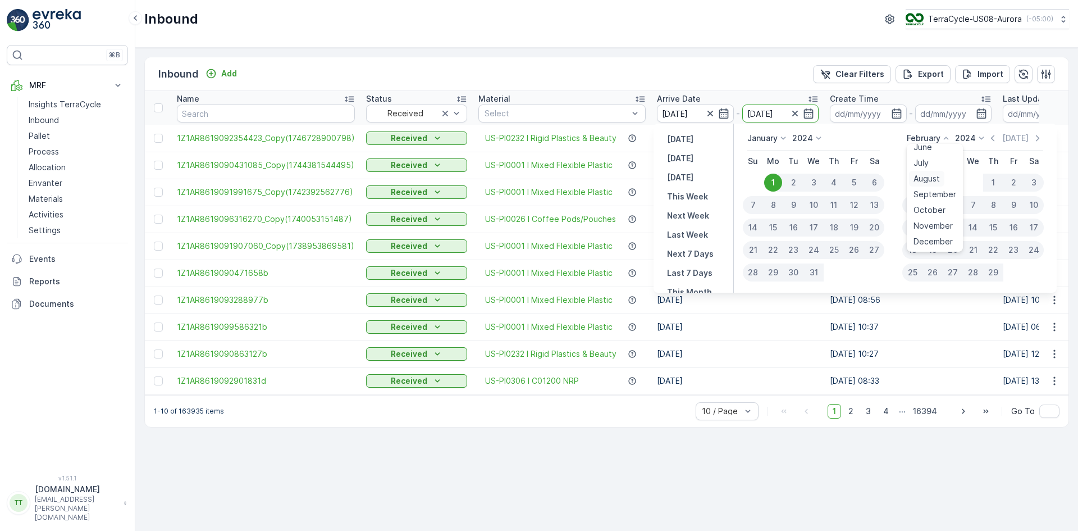
click at [923, 182] on span "August" at bounding box center [927, 178] width 26 height 11
click at [991, 180] on div "1" at bounding box center [994, 183] width 20 height 18
type input "01.08.2024"
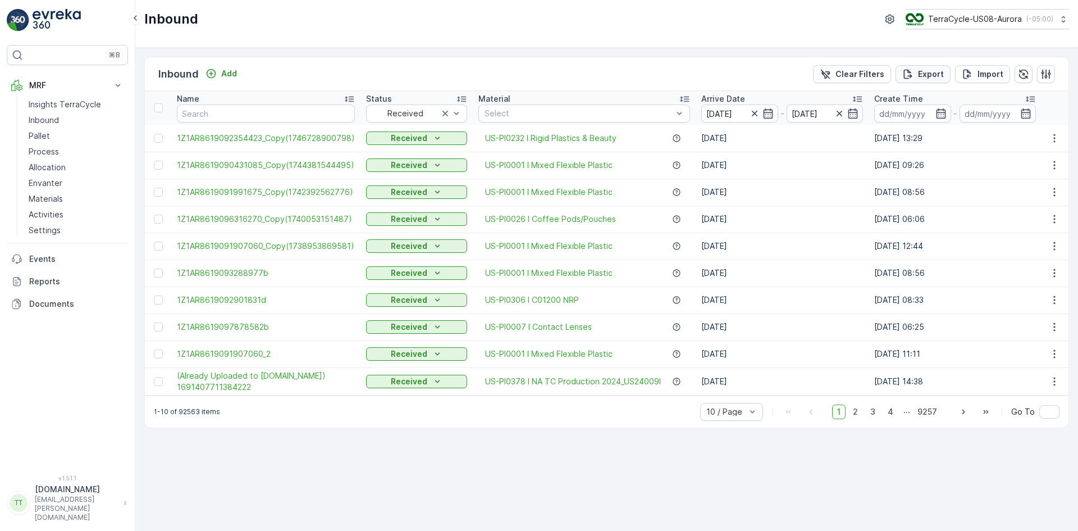
click at [917, 78] on div "Export" at bounding box center [924, 74] width 42 height 11
click at [729, 108] on input "01.01.2024" at bounding box center [740, 113] width 77 height 18
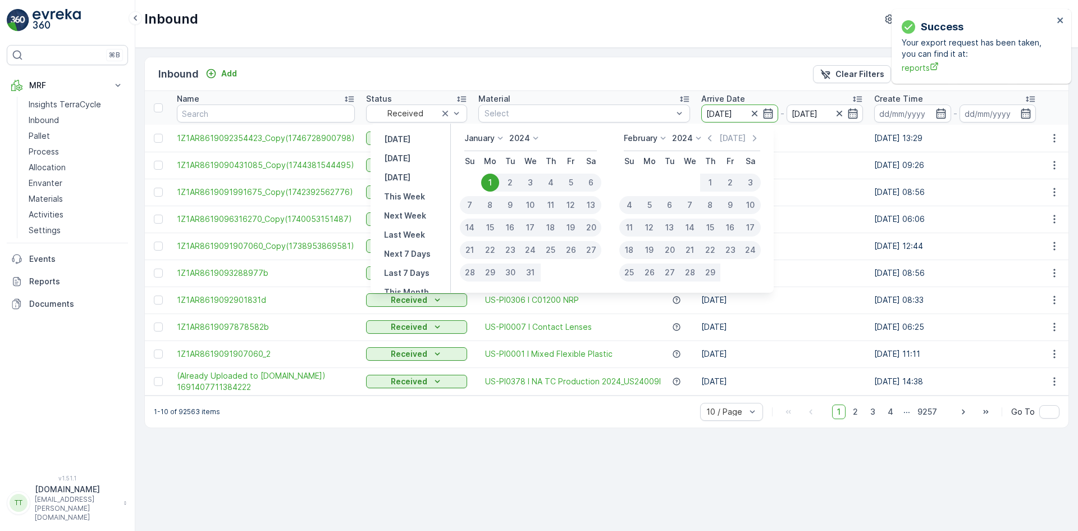
click at [503, 134] on icon at bounding box center [500, 138] width 11 height 11
click at [490, 181] on span "August" at bounding box center [484, 178] width 26 height 11
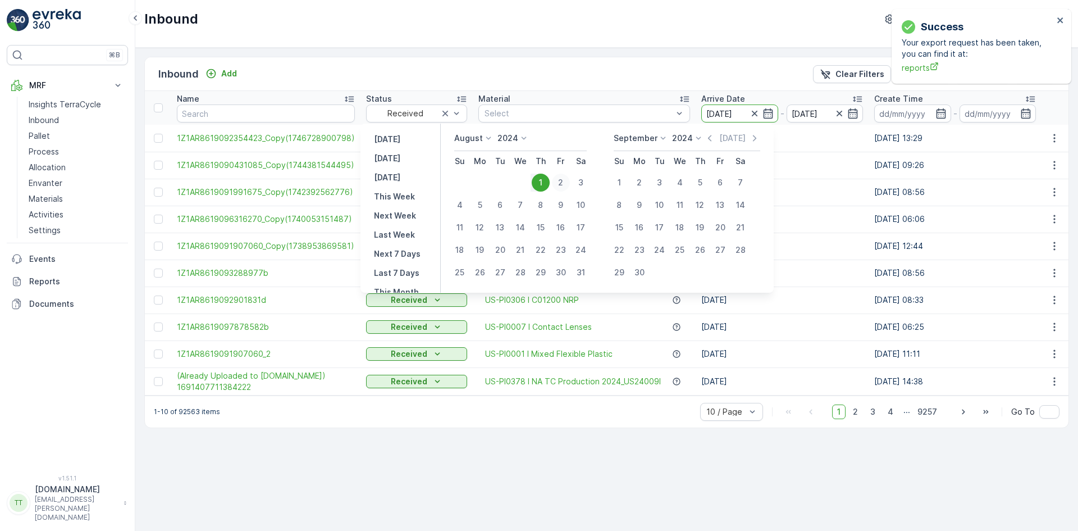
click at [567, 179] on div "2" at bounding box center [561, 183] width 18 height 18
type input "02.08.2024"
click at [656, 136] on p "September" at bounding box center [636, 138] width 44 height 11
click at [650, 242] on span "December" at bounding box center [640, 241] width 39 height 11
click at [672, 277] on div "31" at bounding box center [663, 272] width 18 height 18
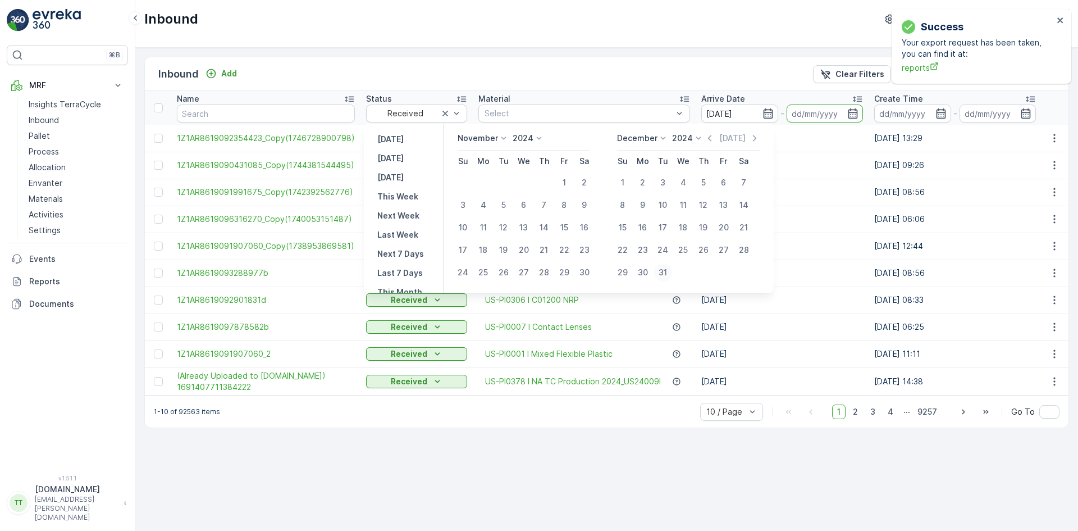
type input "31.12.2024"
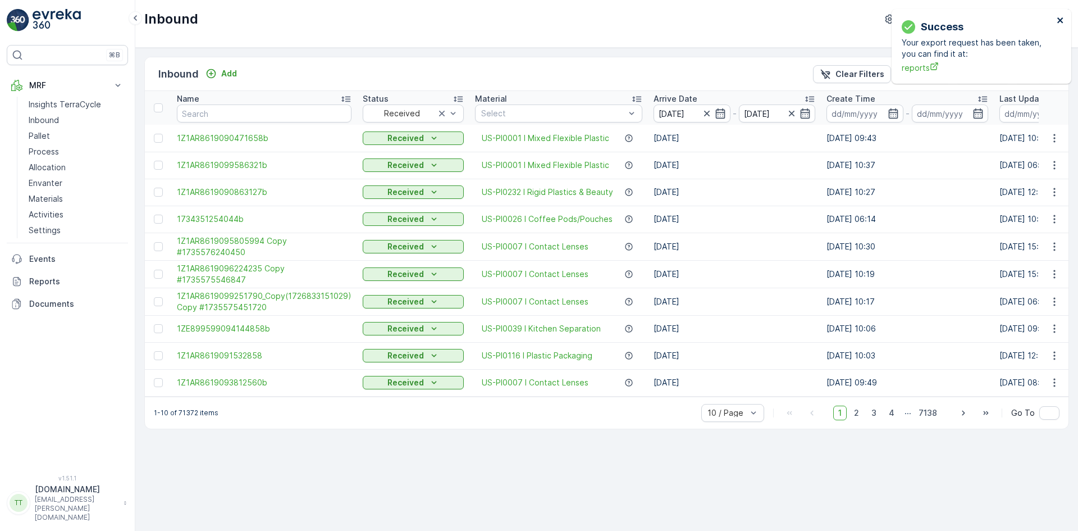
drag, startPoint x: 1061, startPoint y: 17, endPoint x: 1055, endPoint y: 19, distance: 5.9
click at [1061, 17] on icon "close" at bounding box center [1061, 20] width 8 height 9
click at [914, 78] on icon "Export" at bounding box center [908, 74] width 11 height 11
click at [1062, 19] on icon "close" at bounding box center [1061, 20] width 6 height 6
click at [679, 116] on input "02.08.2024" at bounding box center [692, 113] width 77 height 18
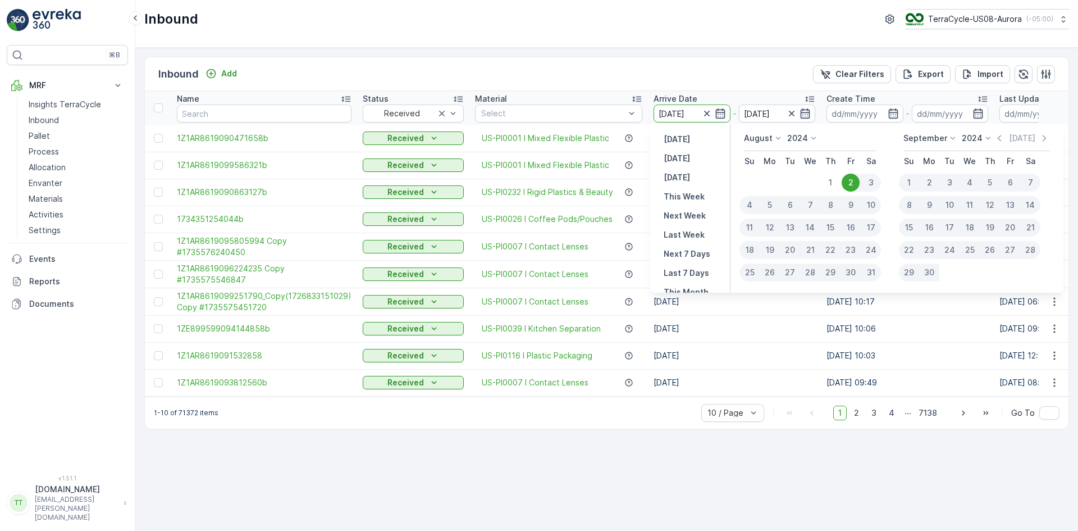
click at [775, 136] on icon at bounding box center [778, 138] width 11 height 11
click at [776, 149] on span "January" at bounding box center [766, 153] width 30 height 11
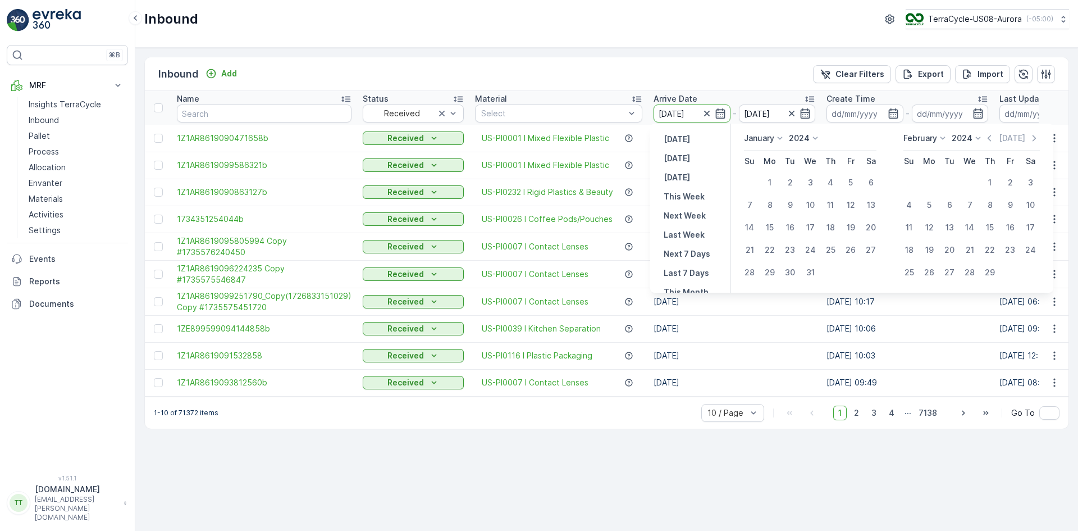
click at [791, 138] on p "2024" at bounding box center [799, 138] width 21 height 11
click at [815, 230] on span "2025" at bounding box center [805, 232] width 19 height 11
click at [813, 183] on div "1" at bounding box center [811, 183] width 18 height 18
type input "01.01.2025"
click at [940, 135] on icon at bounding box center [943, 138] width 11 height 11
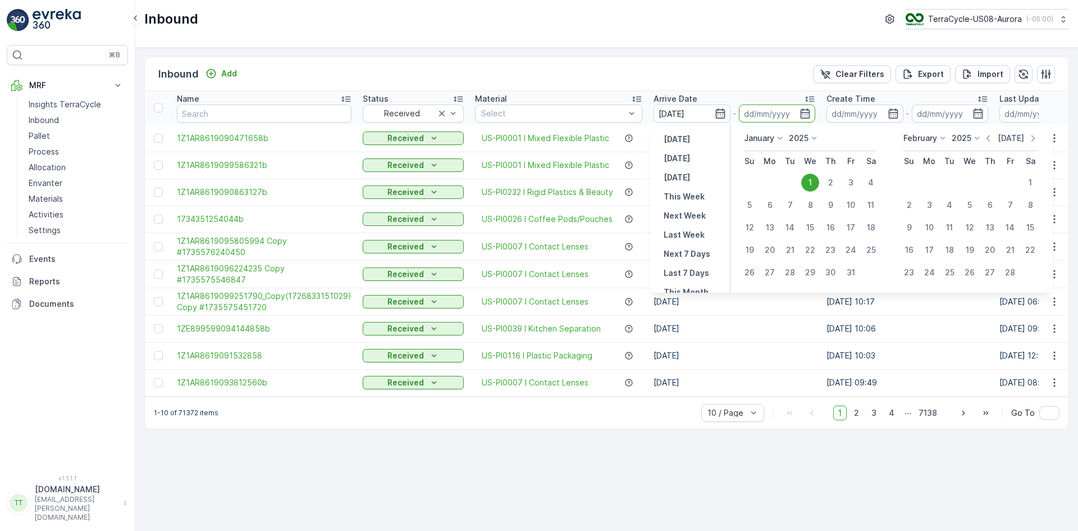
click at [1005, 135] on p "Today" at bounding box center [1011, 138] width 26 height 11
click at [811, 179] on div "1" at bounding box center [811, 183] width 18 height 18
type input "[DATE]"
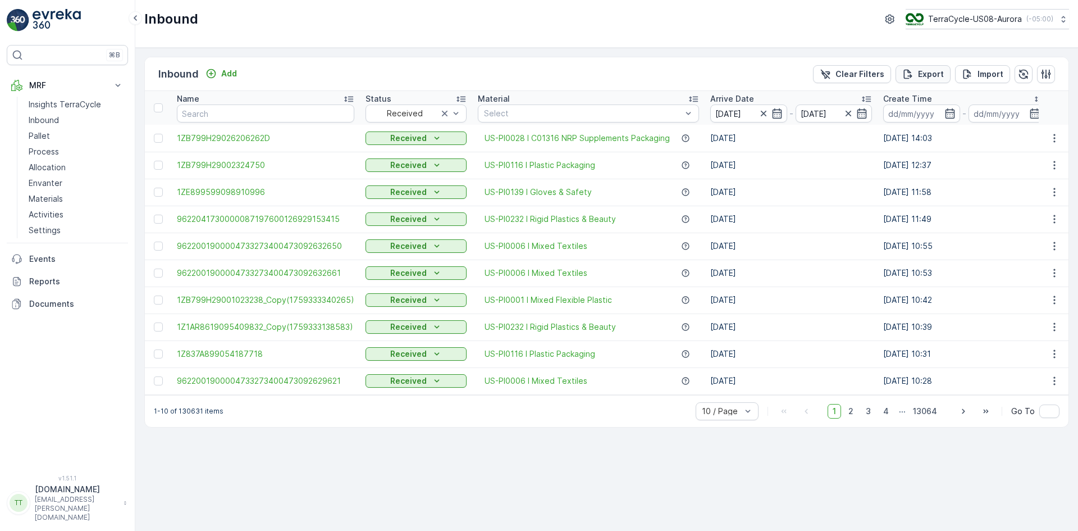
click at [917, 78] on div "Export" at bounding box center [924, 74] width 42 height 11
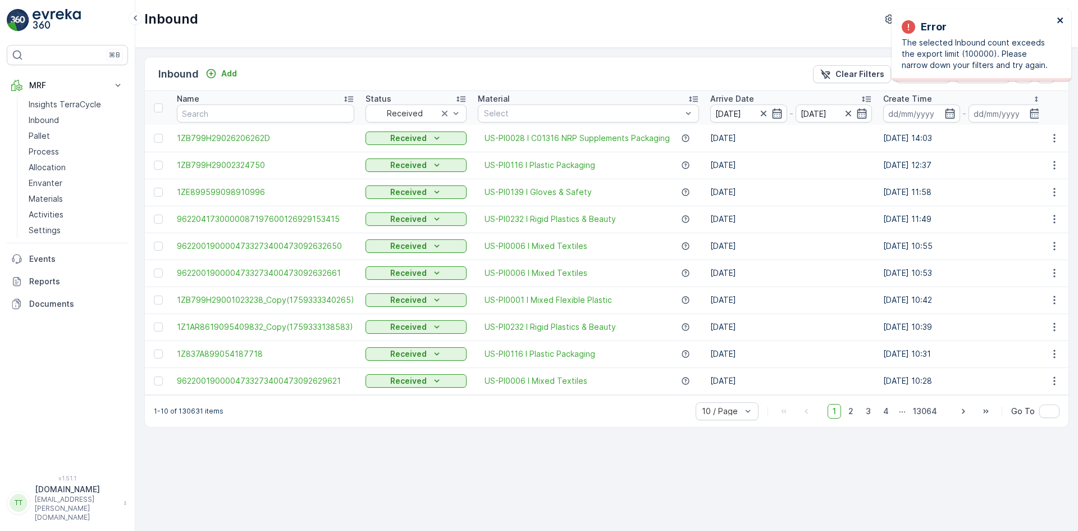
click at [1059, 24] on icon "close" at bounding box center [1061, 20] width 8 height 9
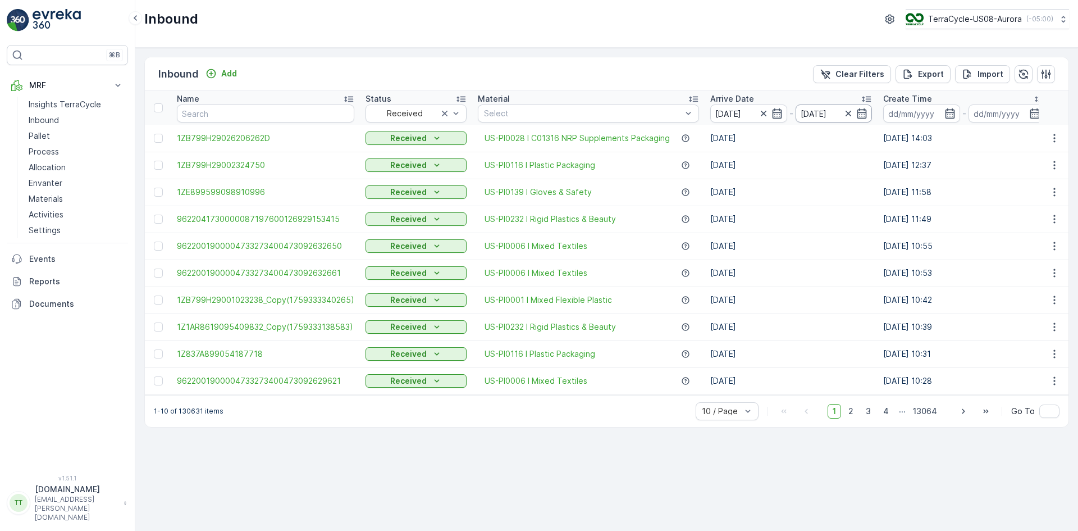
click at [822, 117] on input "[DATE]" at bounding box center [834, 113] width 77 height 18
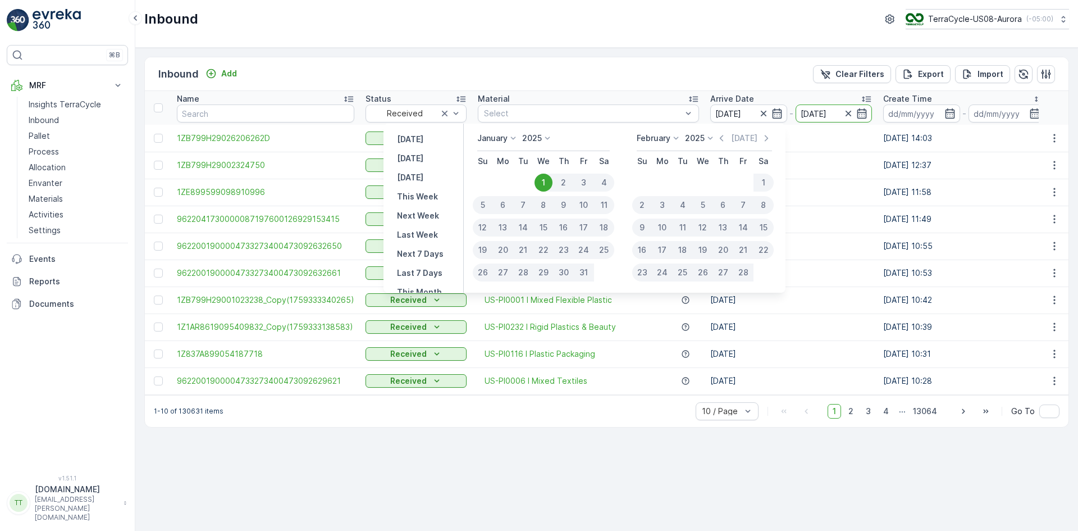
click at [667, 138] on p "February" at bounding box center [654, 138] width 34 height 11
click at [657, 155] on div "July" at bounding box center [651, 163] width 24 height 16
click at [684, 176] on div "1" at bounding box center [686, 183] width 20 height 18
type input "01.07.2025"
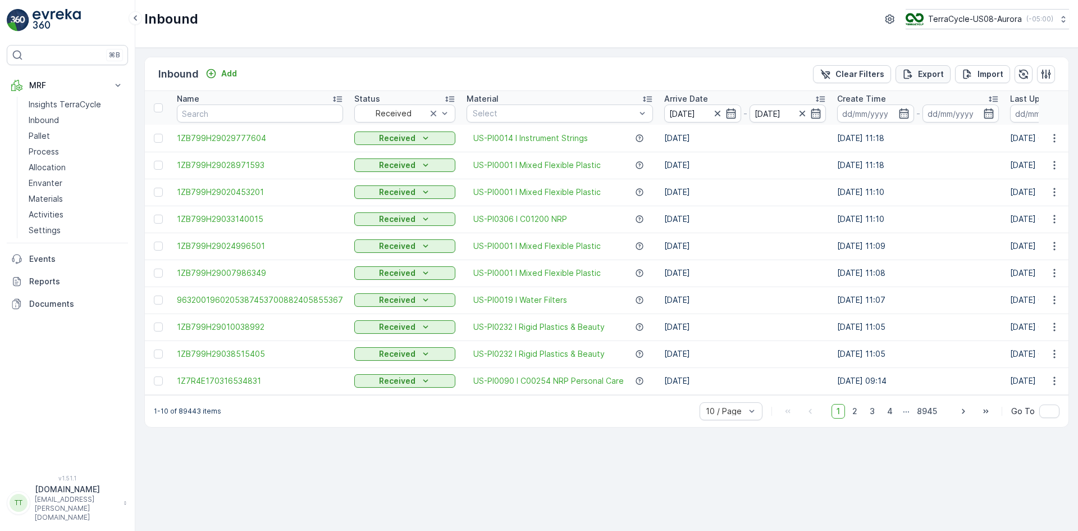
click at [933, 73] on p "Export" at bounding box center [931, 74] width 26 height 11
click at [1057, 17] on div "Success Your export request has been taken, you can find it at: reports" at bounding box center [978, 46] width 158 height 61
click at [1059, 17] on icon "close" at bounding box center [1061, 20] width 8 height 9
click at [693, 113] on input "01.01.2025" at bounding box center [703, 113] width 77 height 18
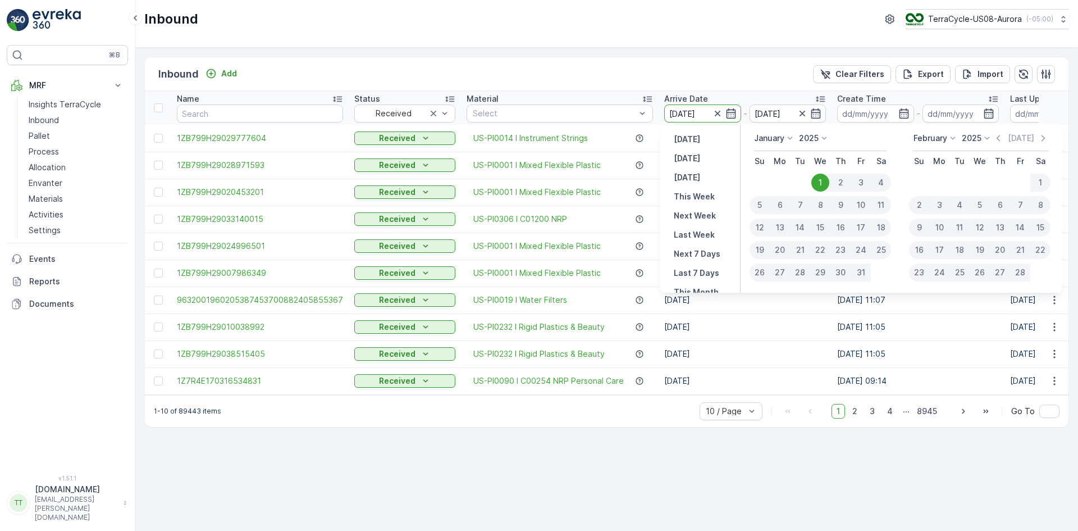
click at [782, 141] on p "January" at bounding box center [769, 138] width 30 height 11
click at [777, 248] on div "July" at bounding box center [769, 244] width 24 height 16
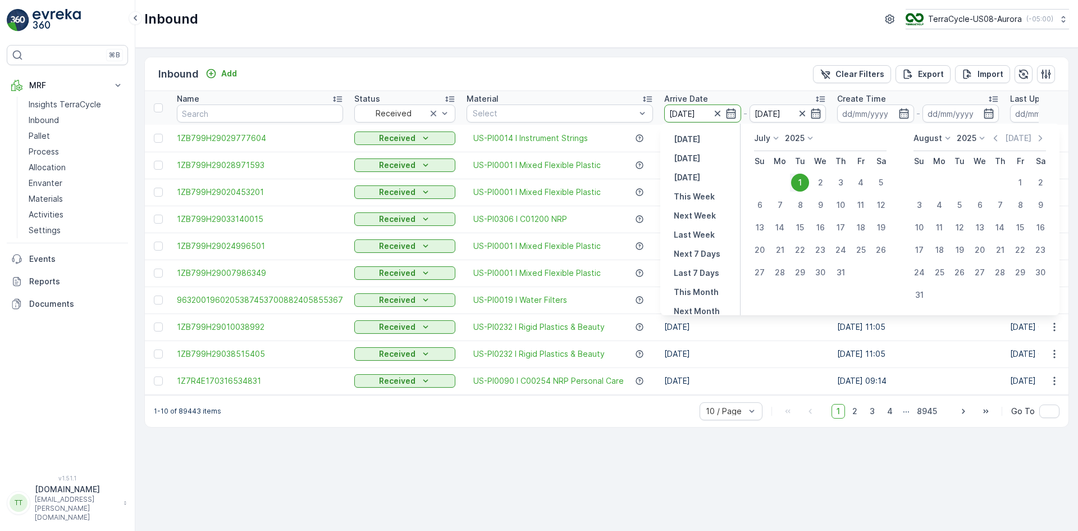
click at [687, 115] on input "01.01.2025" at bounding box center [703, 113] width 77 height 18
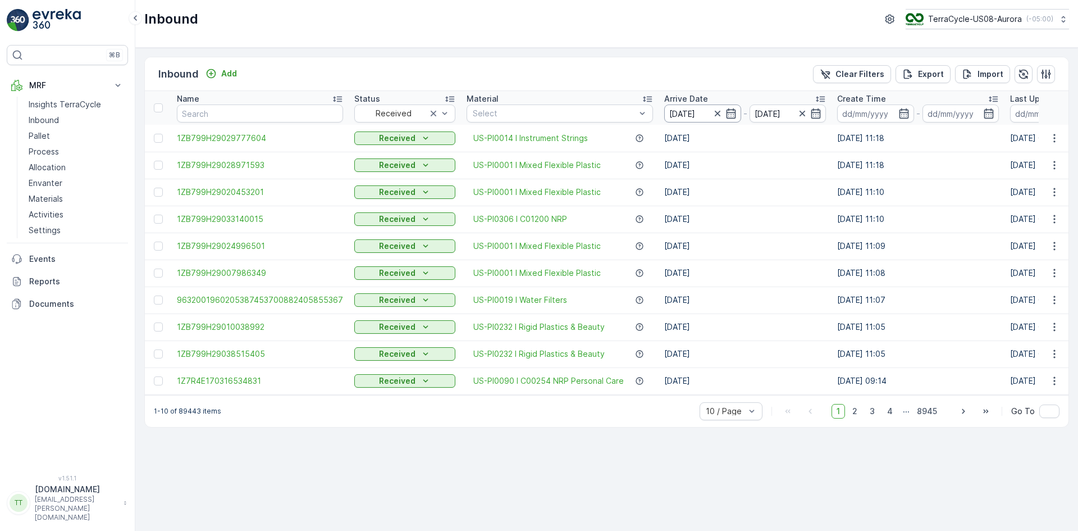
click at [697, 111] on input "01.01.2025" at bounding box center [703, 113] width 77 height 18
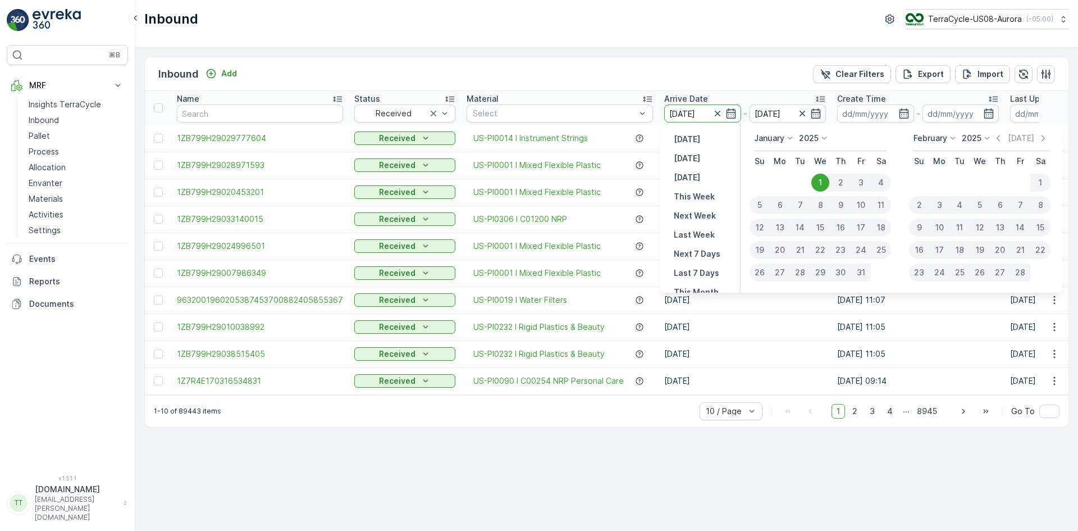
click at [793, 140] on icon at bounding box center [790, 138] width 11 height 11
click at [769, 165] on span "July" at bounding box center [768, 162] width 15 height 11
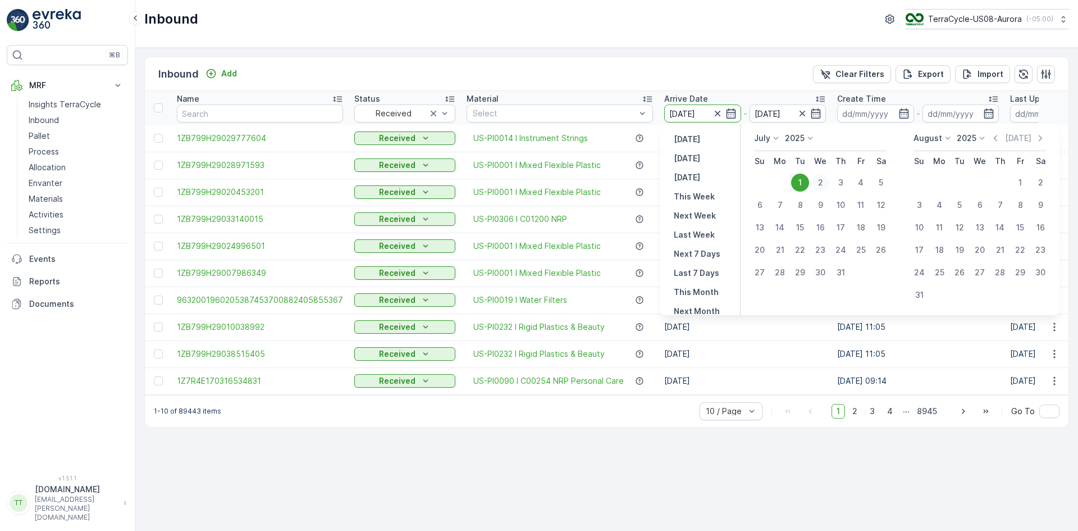
click at [816, 179] on div "2" at bounding box center [821, 183] width 18 height 18
type input "[DATE]"
click at [785, 115] on input "[DATE]" at bounding box center [788, 113] width 77 height 18
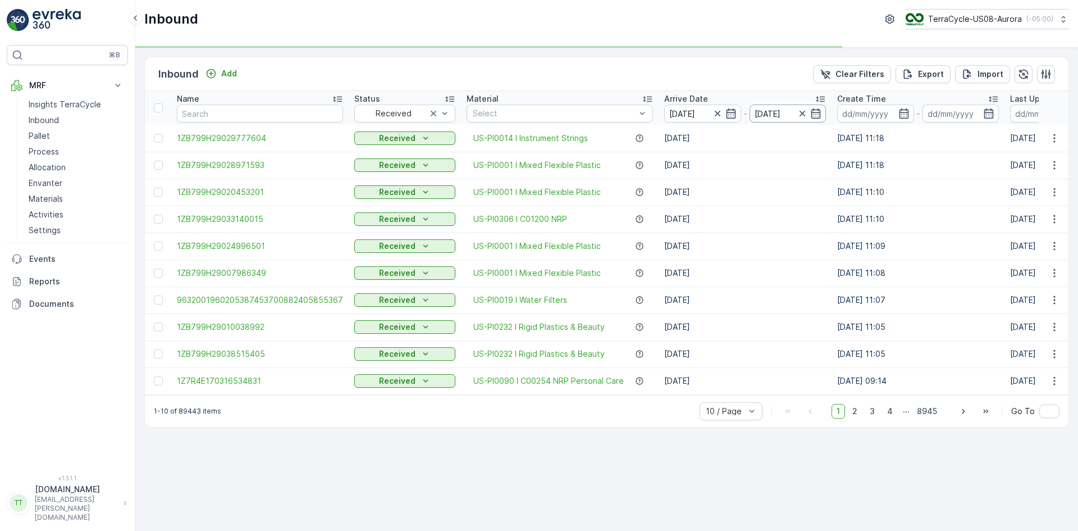
click at [769, 118] on input "[DATE]" at bounding box center [788, 113] width 77 height 18
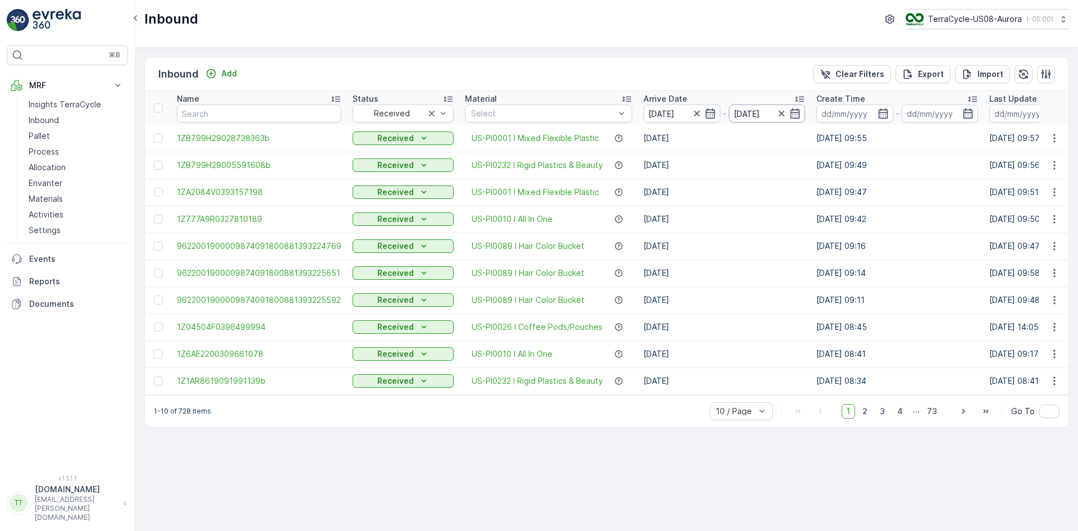
click at [760, 113] on input "[DATE]" at bounding box center [767, 113] width 77 height 18
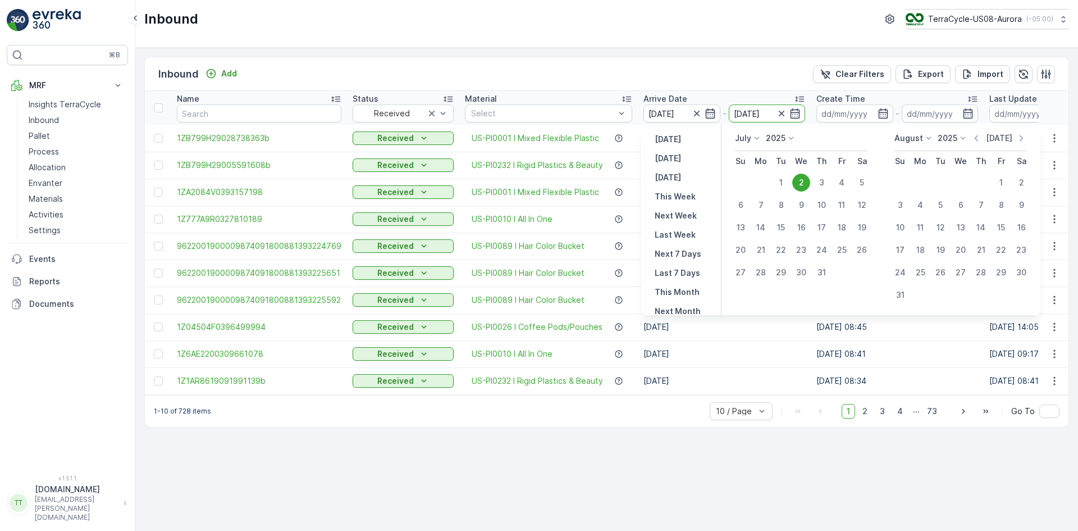
click at [991, 139] on p "Today" at bounding box center [999, 138] width 26 height 11
click at [802, 180] on div "1" at bounding box center [802, 183] width 18 height 18
type input "[DATE]"
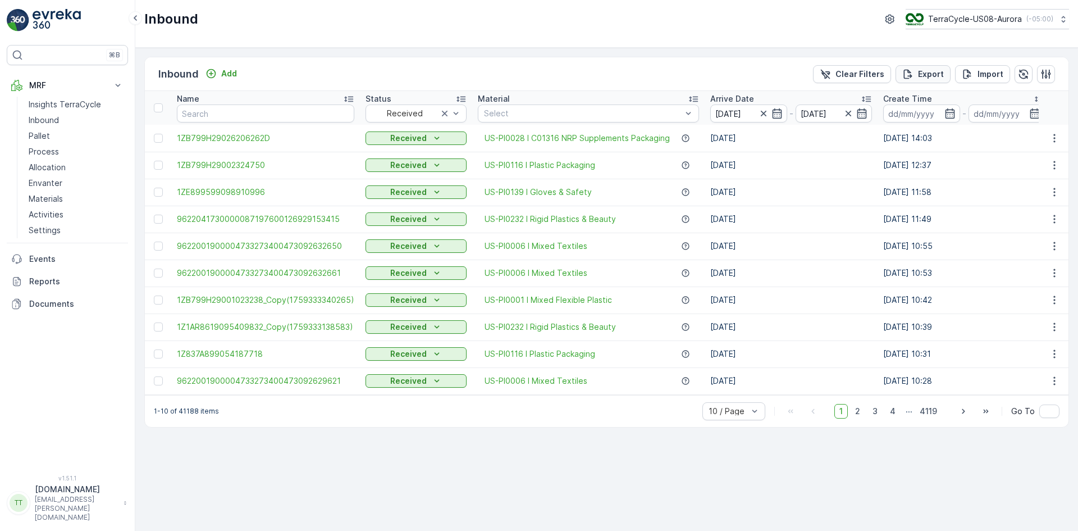
click at [917, 75] on div "Export" at bounding box center [924, 74] width 42 height 11
click at [912, 66] on span "reports" at bounding box center [978, 68] width 152 height 12
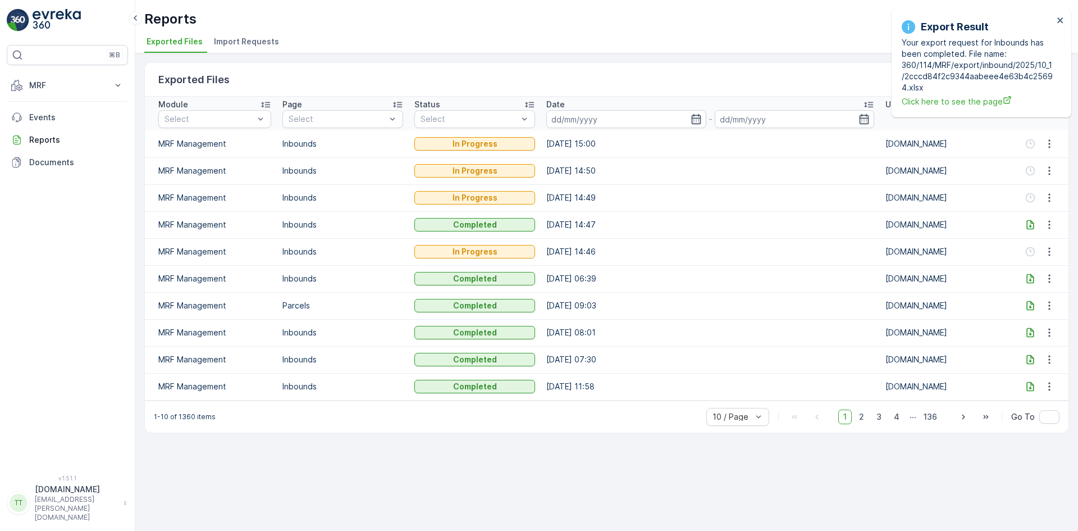
click at [1028, 221] on icon at bounding box center [1030, 224] width 11 height 11
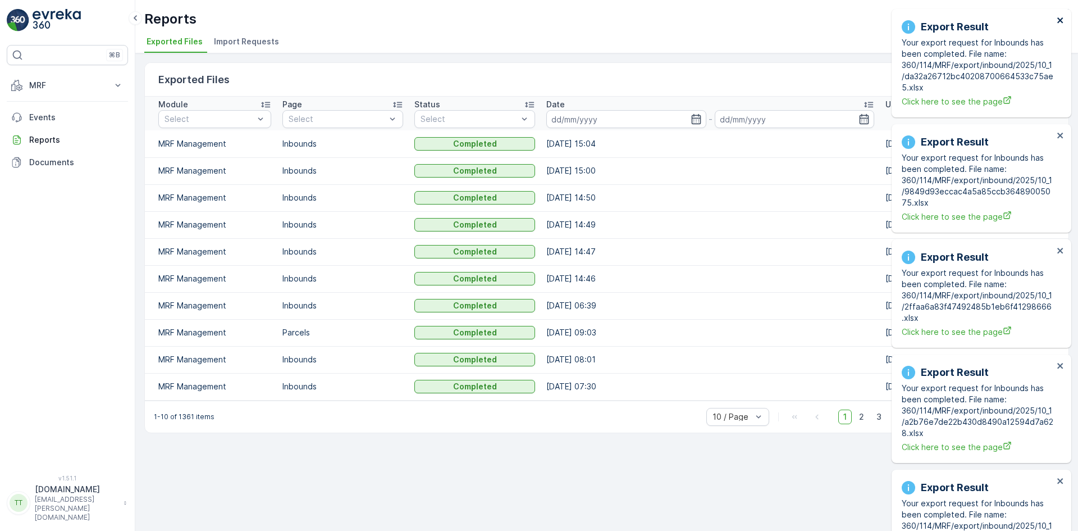
click at [1059, 22] on icon "close" at bounding box center [1061, 20] width 6 height 6
click at [1058, 20] on icon "close" at bounding box center [1061, 20] width 8 height 9
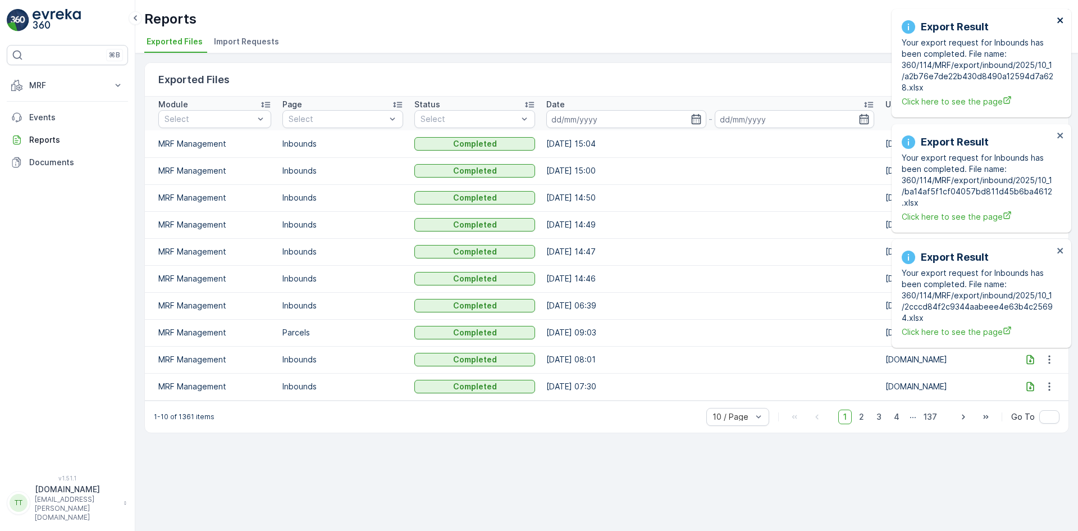
click at [1058, 20] on icon "close" at bounding box center [1061, 20] width 8 height 9
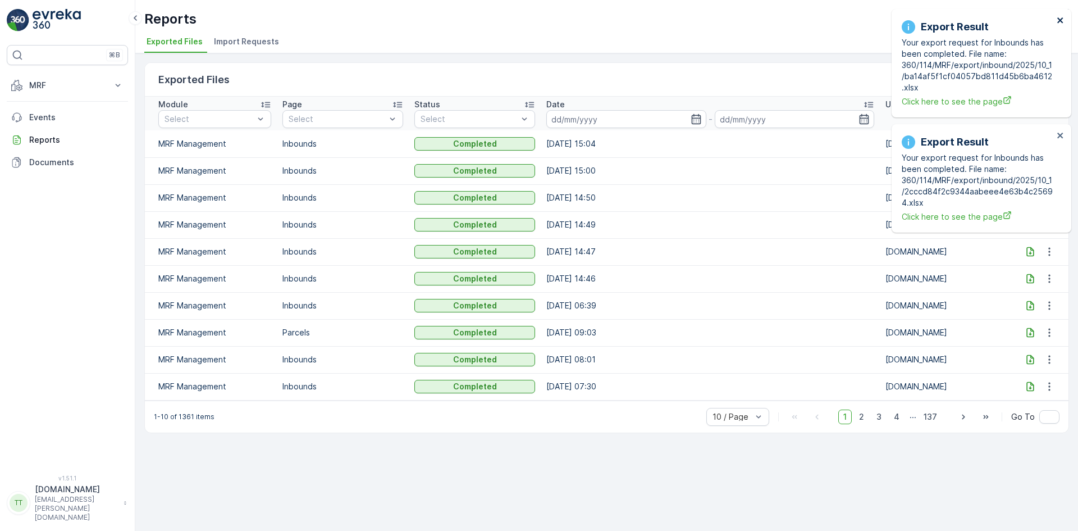
click at [1058, 20] on icon "close" at bounding box center [1061, 20] width 8 height 9
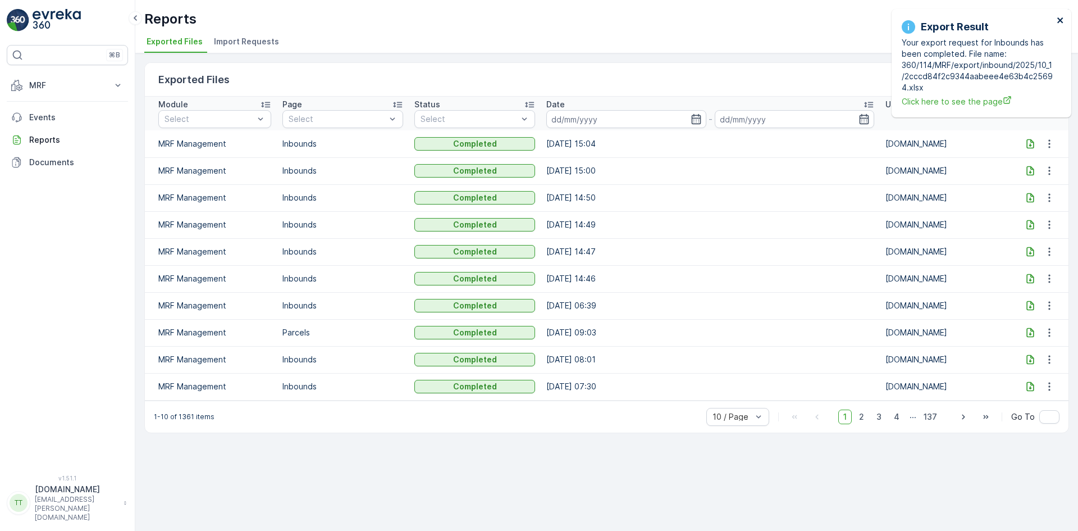
click at [1058, 20] on icon "close" at bounding box center [1061, 20] width 8 height 9
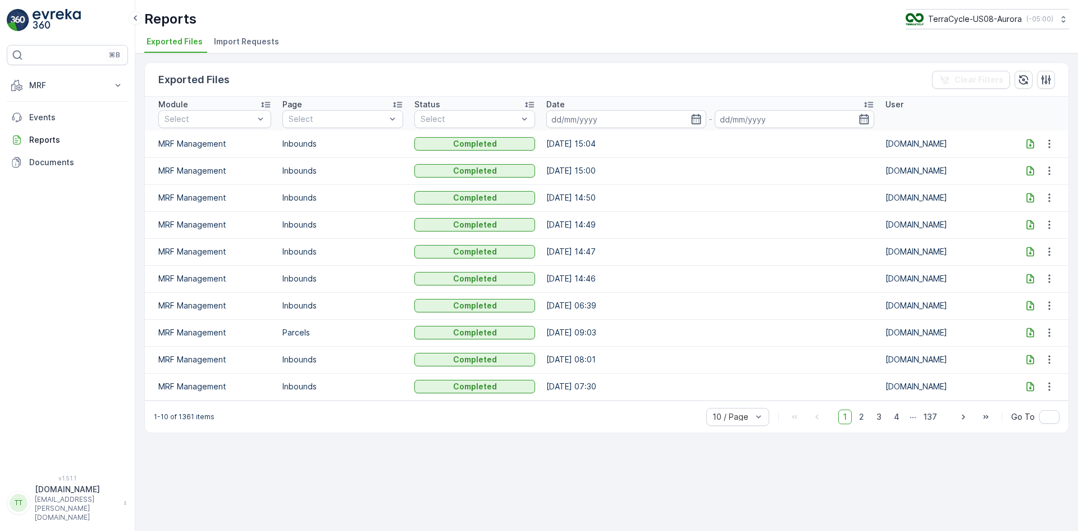
click at [1027, 225] on icon at bounding box center [1030, 225] width 7 height 10
click at [1031, 195] on icon at bounding box center [1030, 198] width 7 height 10
click at [1032, 169] on icon at bounding box center [1030, 171] width 7 height 10
click at [1032, 144] on icon at bounding box center [1030, 143] width 11 height 11
